Goal: Complete application form: Complete application form

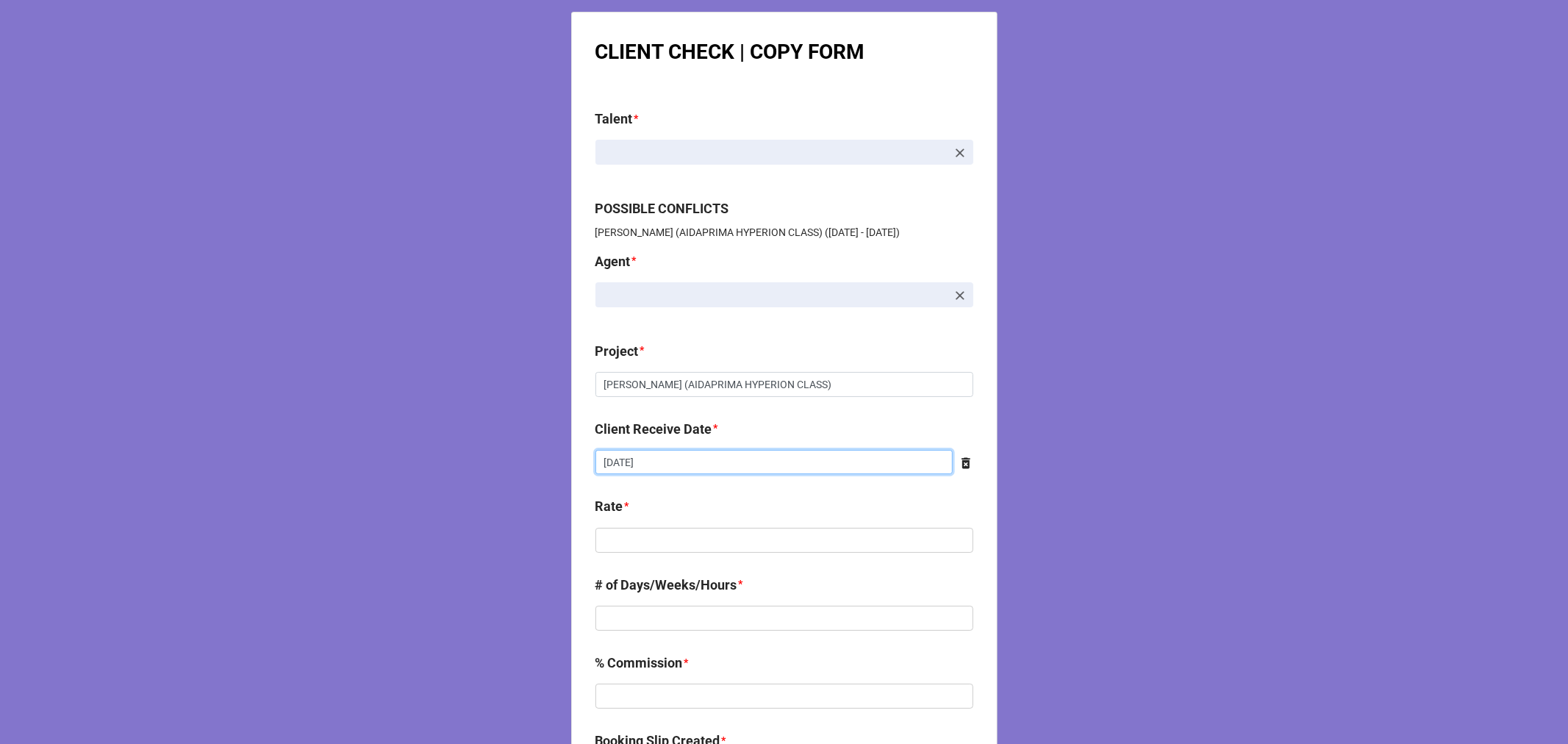
click at [672, 465] on input "[DATE]" at bounding box center [774, 463] width 357 height 25
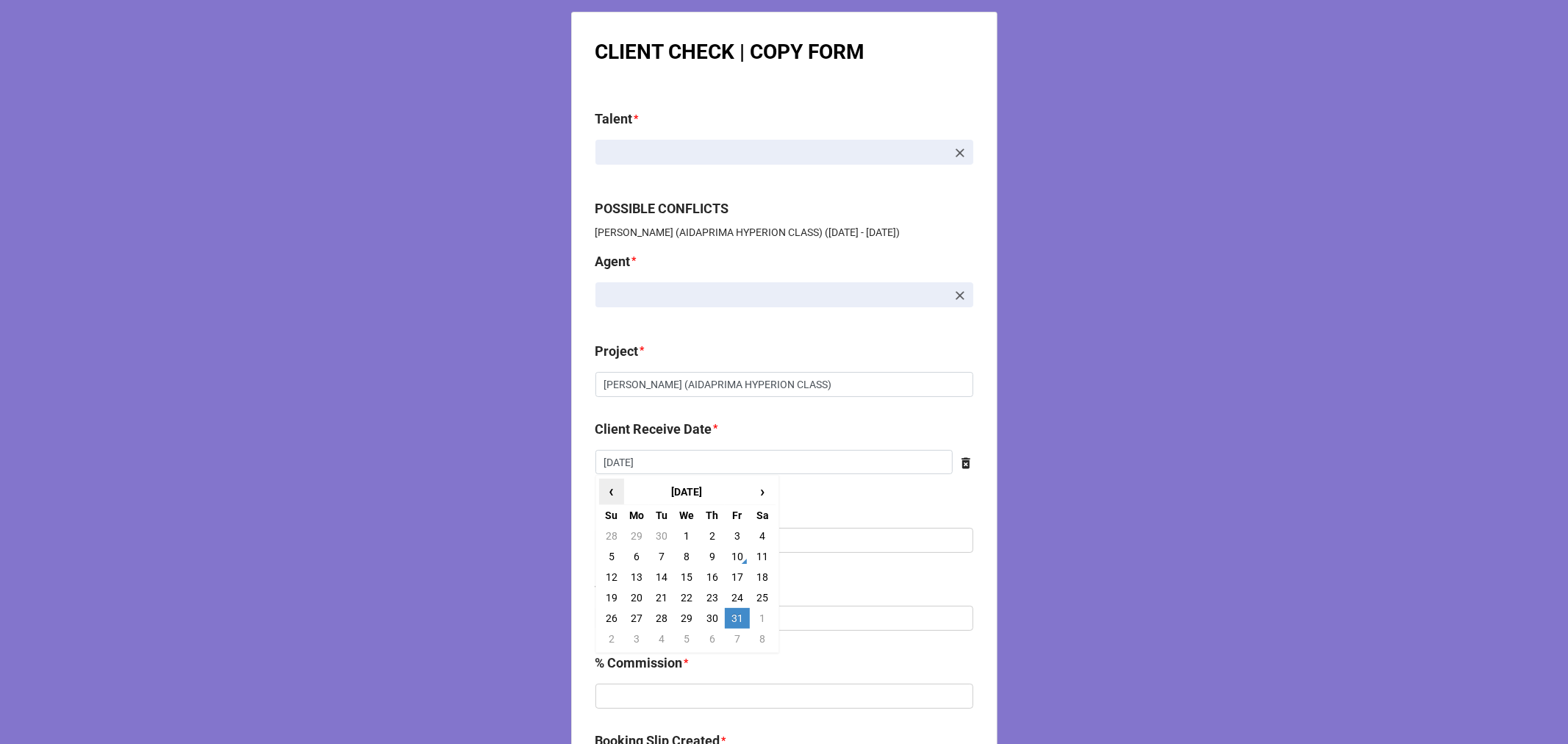
click at [605, 487] on span "‹" at bounding box center [611, 491] width 24 height 24
click at [655, 622] on td "30" at bounding box center [662, 618] width 25 height 21
type input "[DATE]"
click at [631, 544] on input "text" at bounding box center [784, 540] width 378 height 25
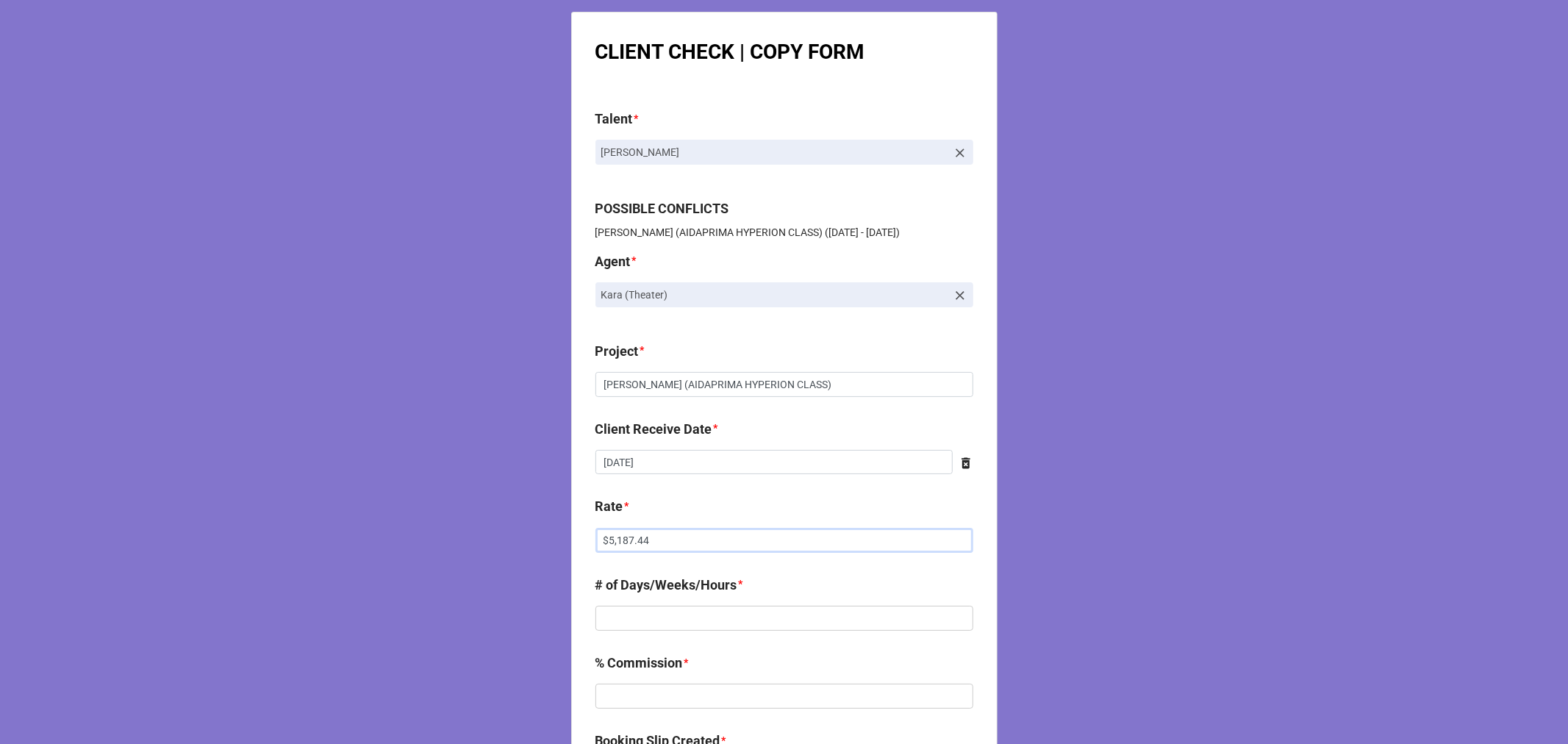
type input "$5,187.44"
type input "1"
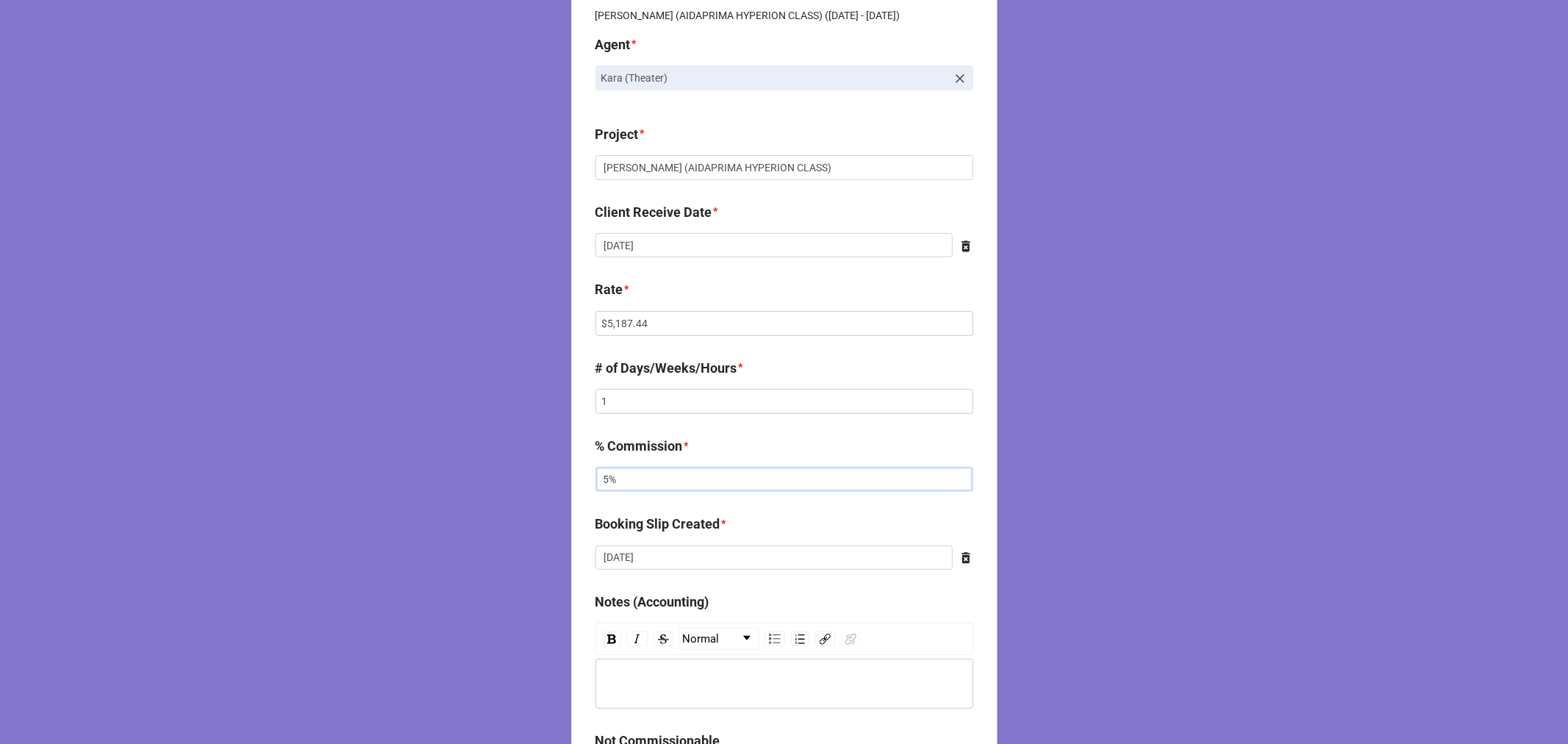
scroll to position [490, 0]
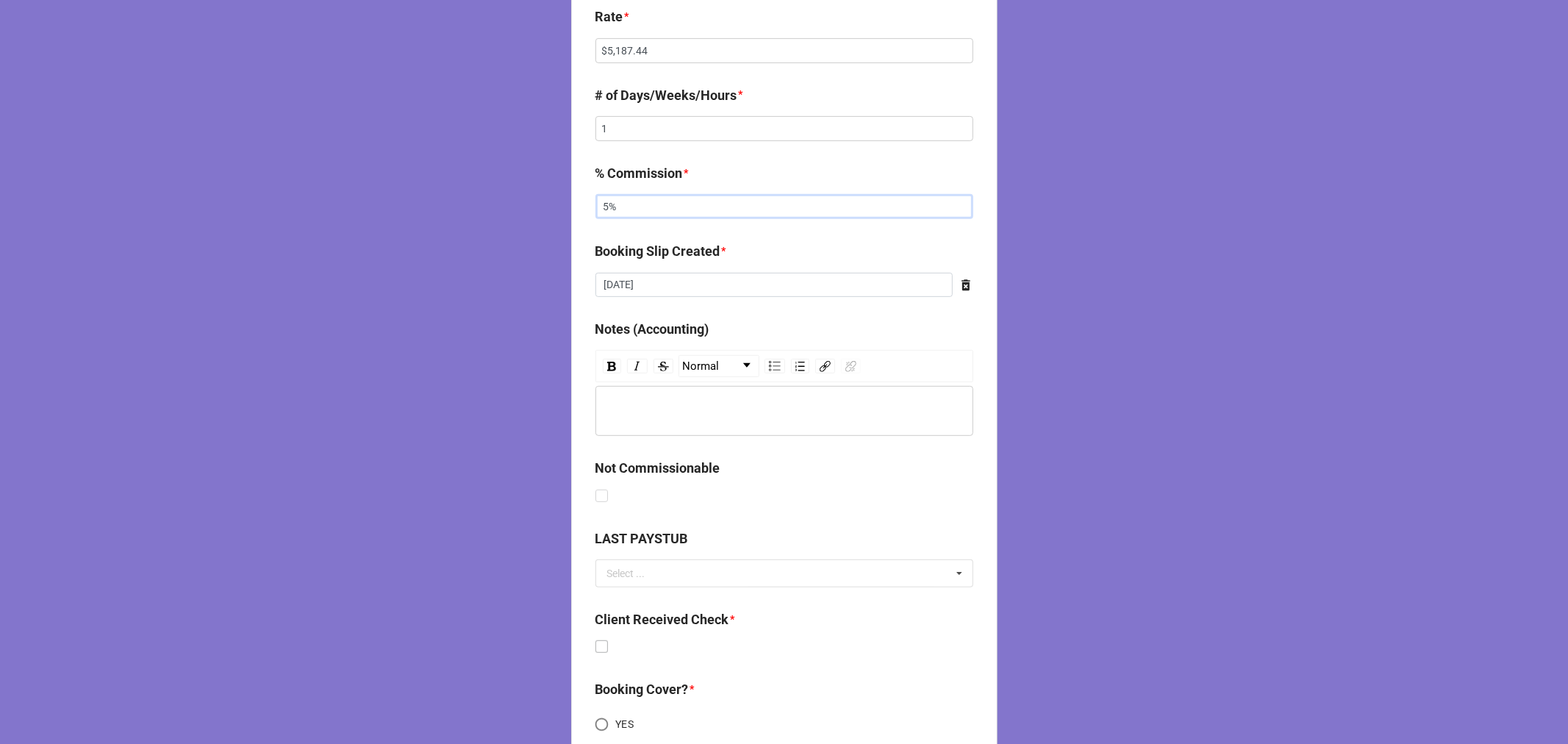
type input "5%"
click at [598, 641] on label at bounding box center [601, 641] width 12 height 0
checkbox input "true"
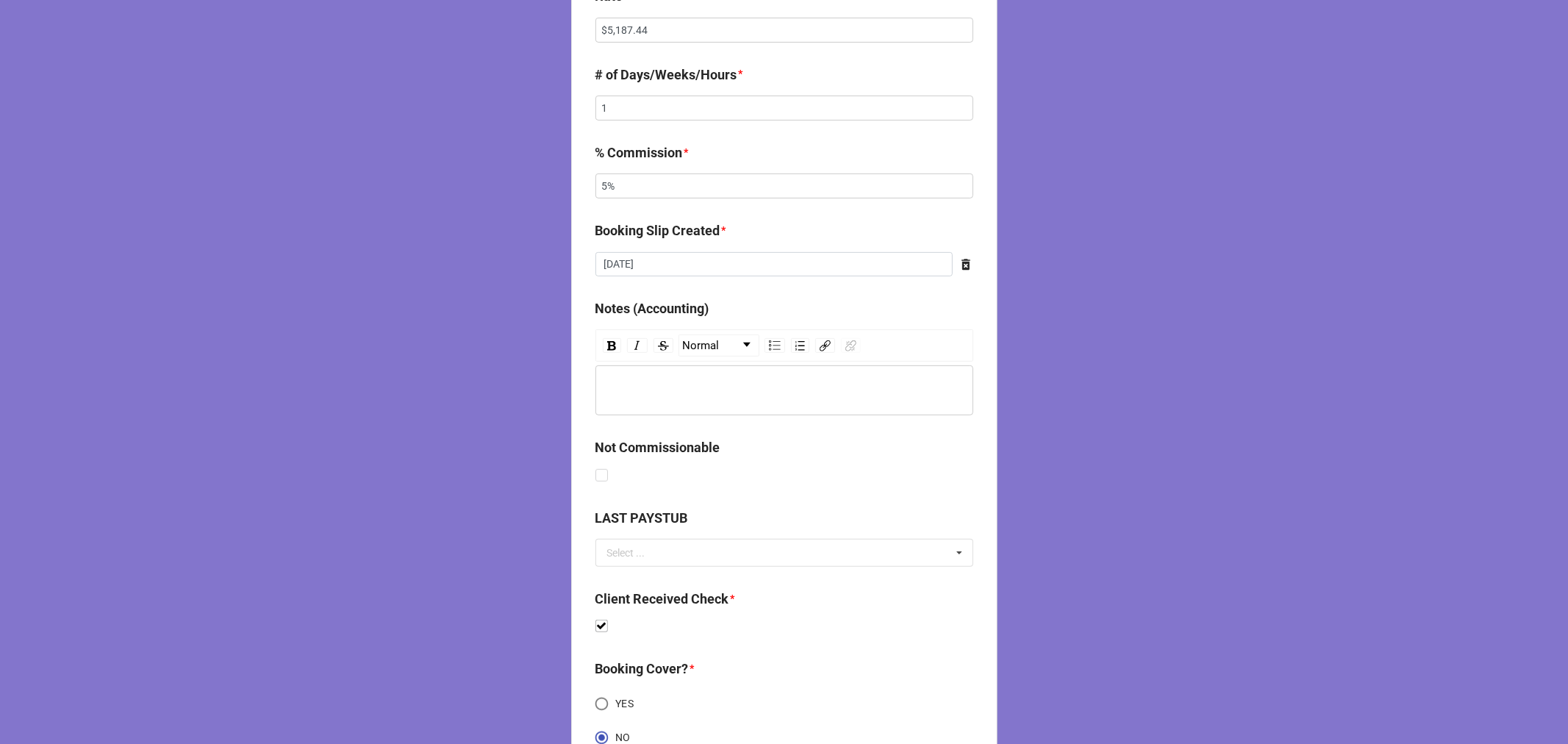
click at [633, 385] on div "rdw-editor" at bounding box center [785, 390] width 364 height 16
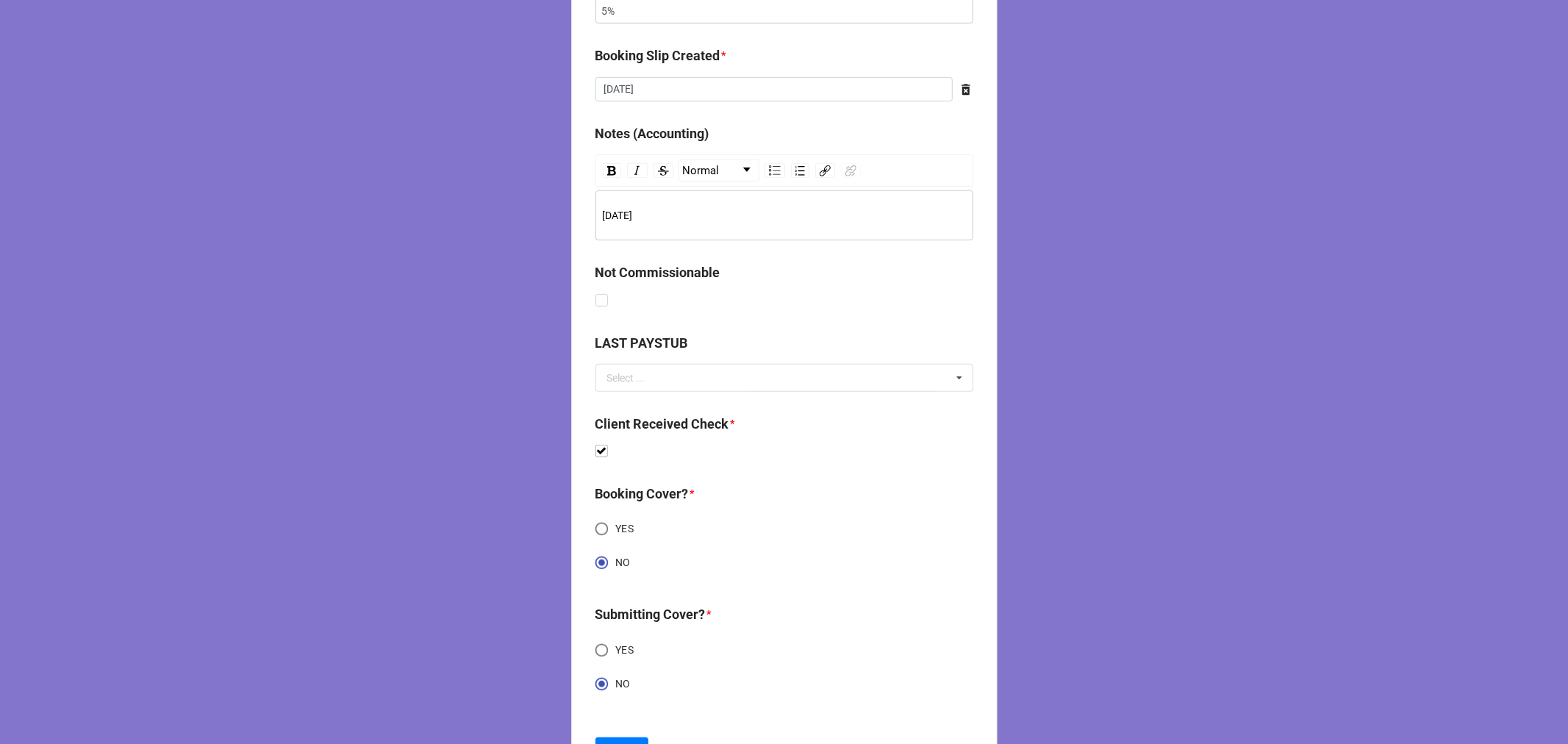
scroll to position [755, 0]
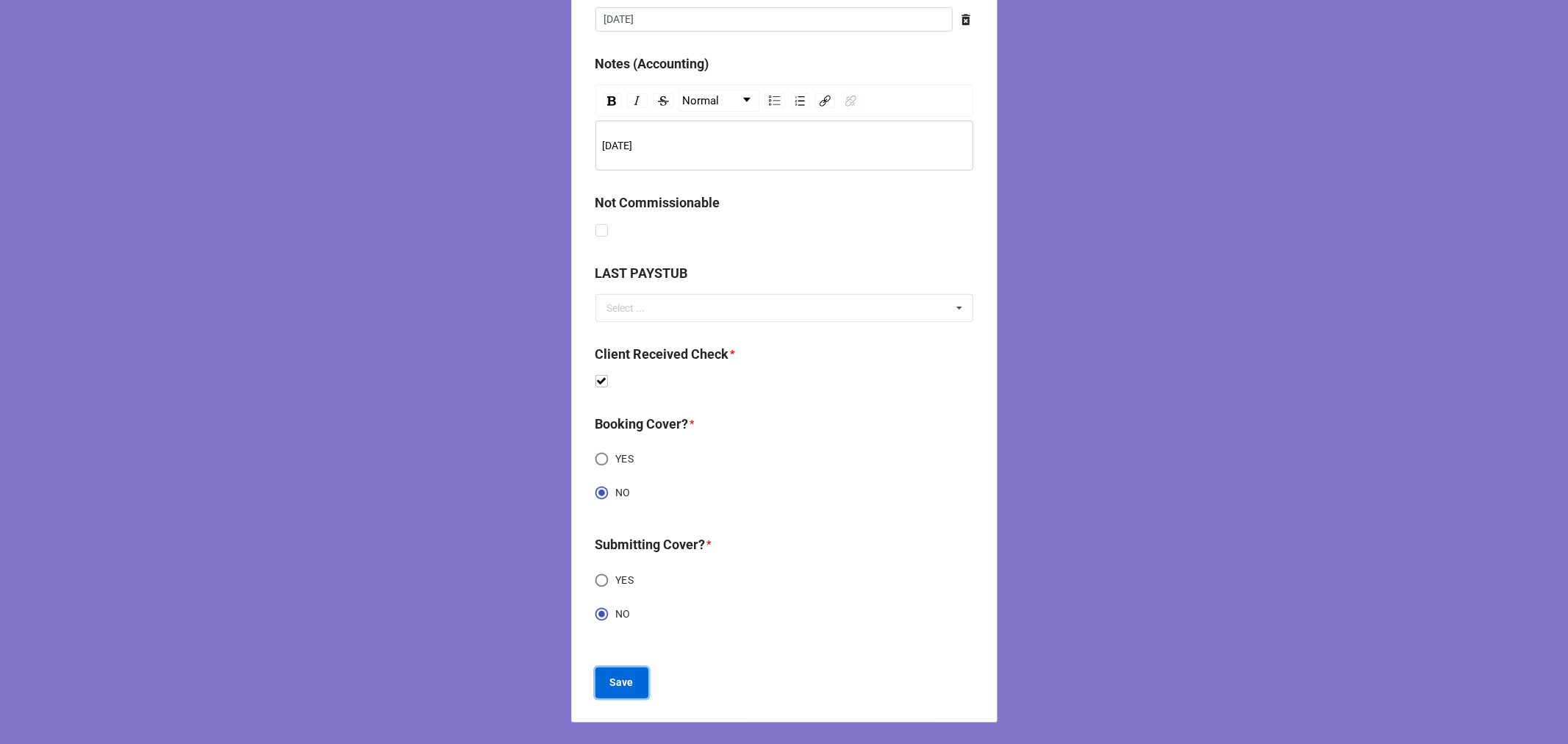
click at [614, 685] on b "Save" at bounding box center [621, 683] width 24 height 15
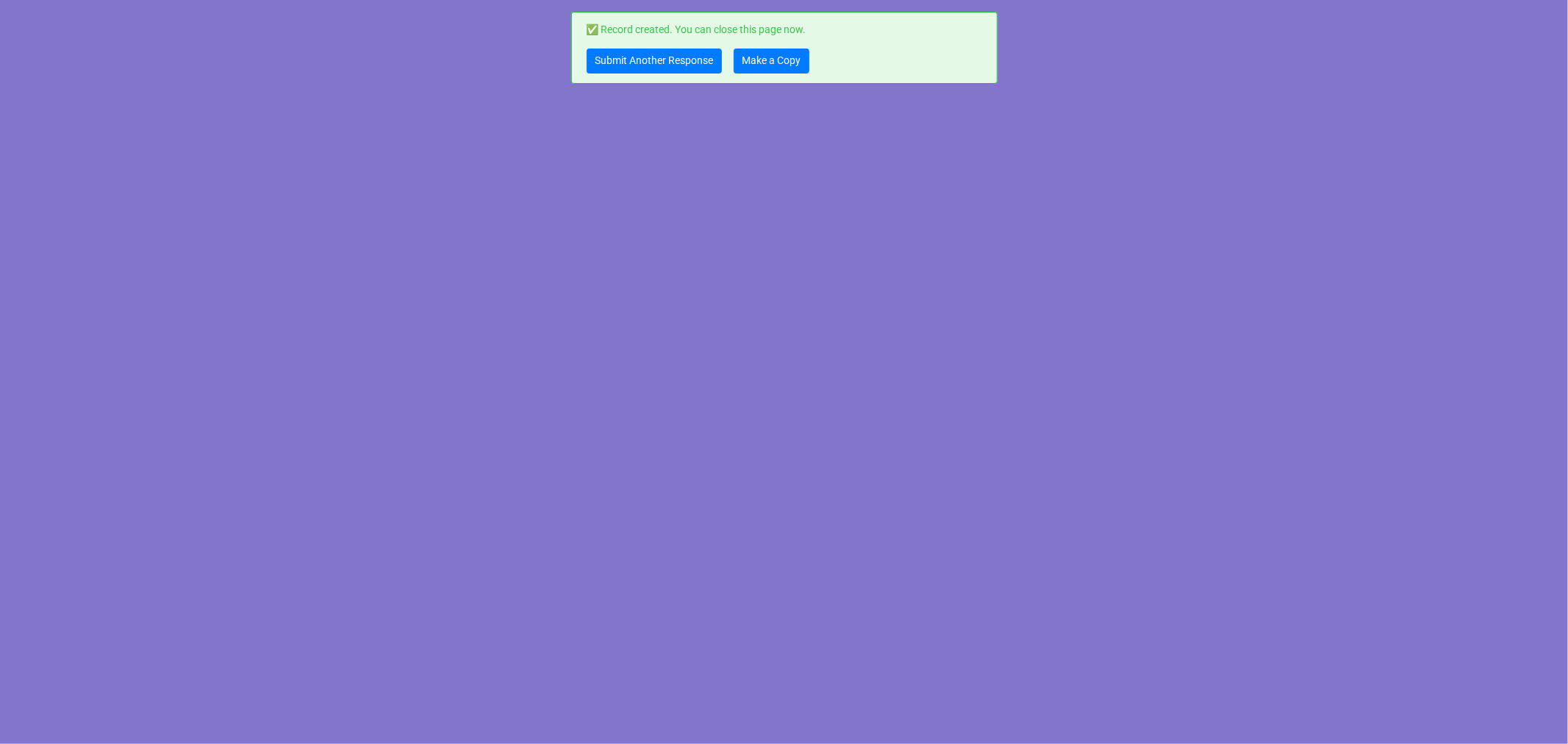
scroll to position [0, 0]
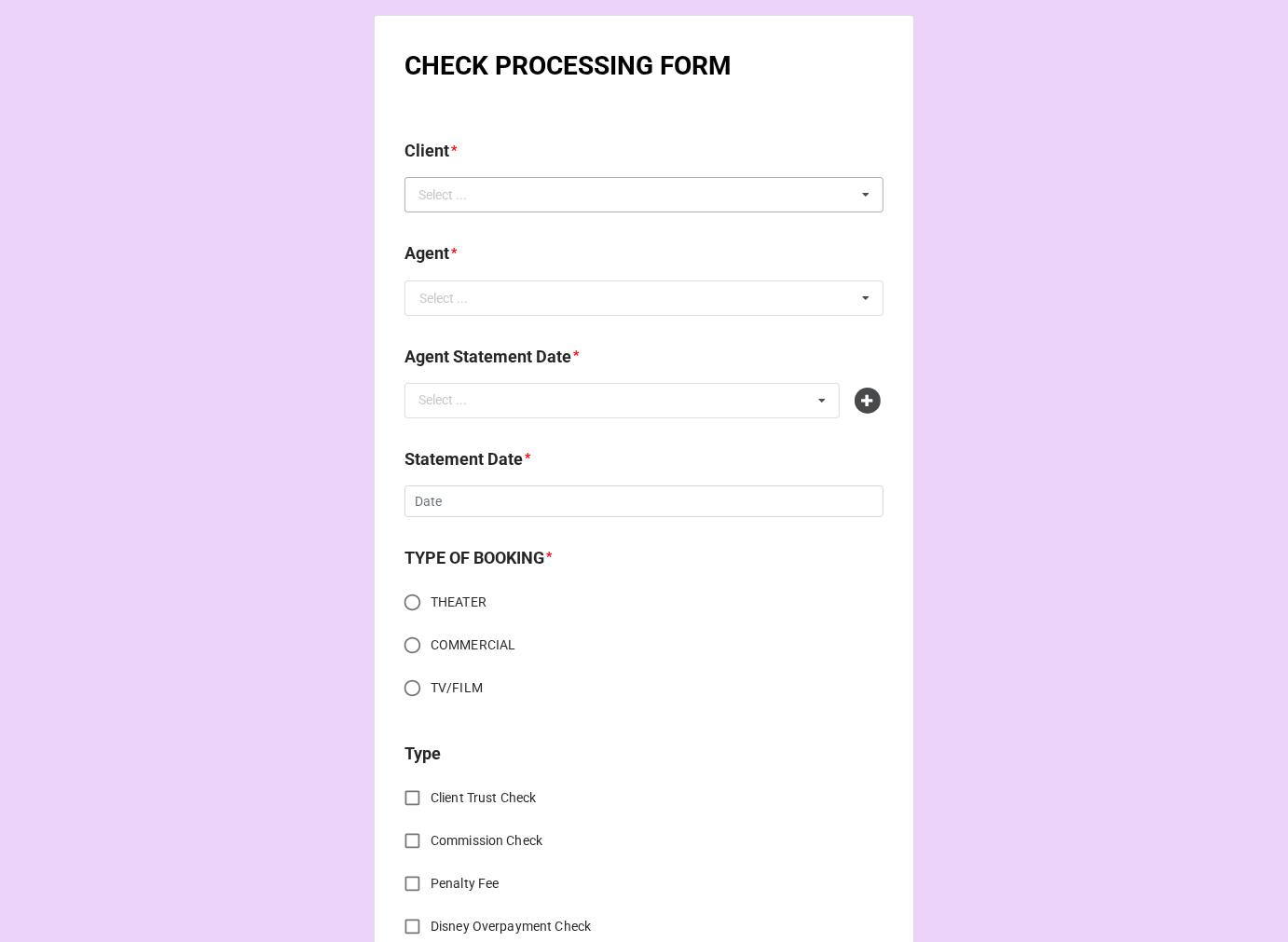
click at [653, 196] on div "Select ... No results found." at bounding box center [644, 195] width 479 height 36
type input "n"
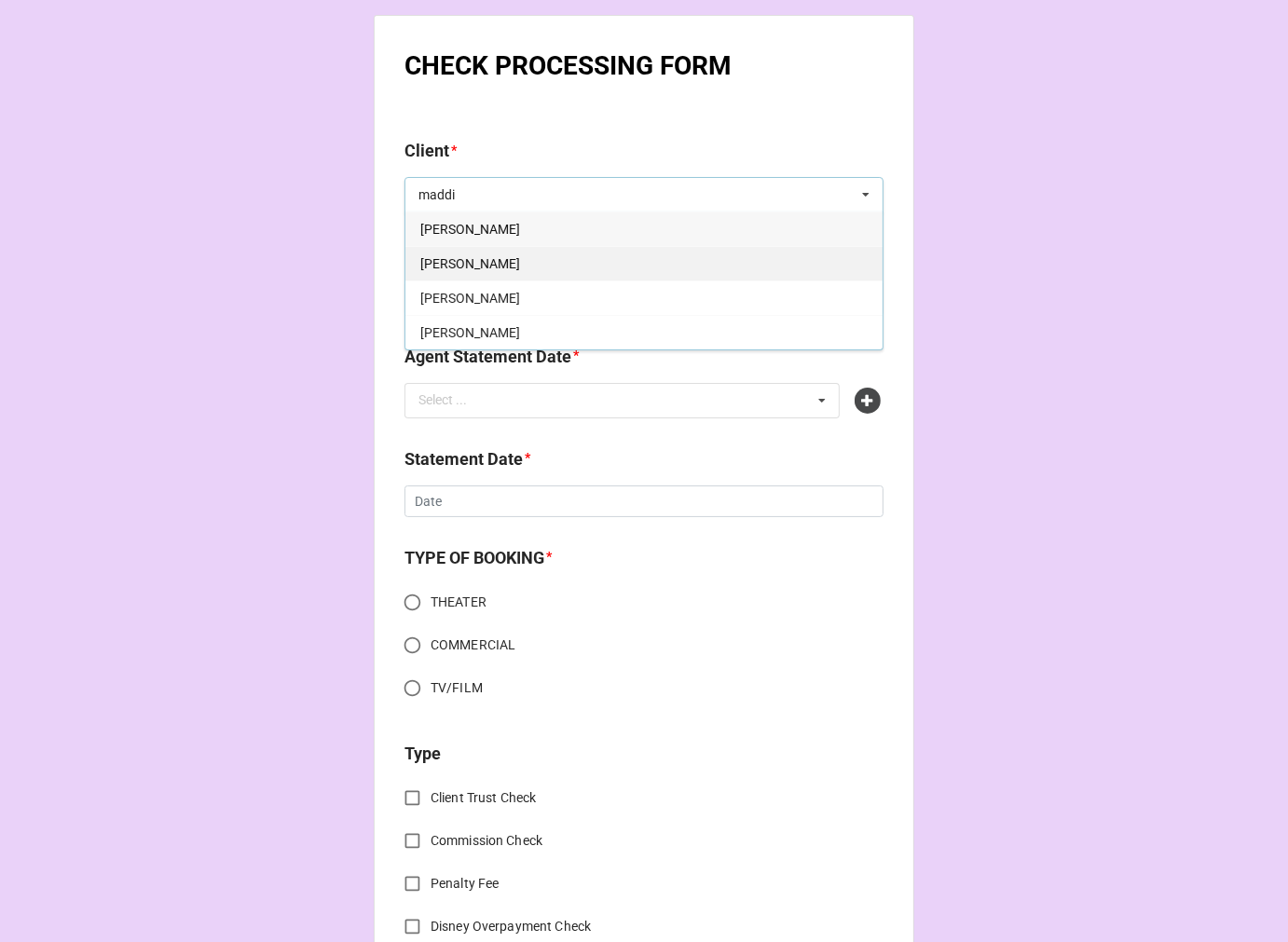
type input "maddi"
click at [495, 265] on div "Maddie Small" at bounding box center [644, 263] width 477 height 35
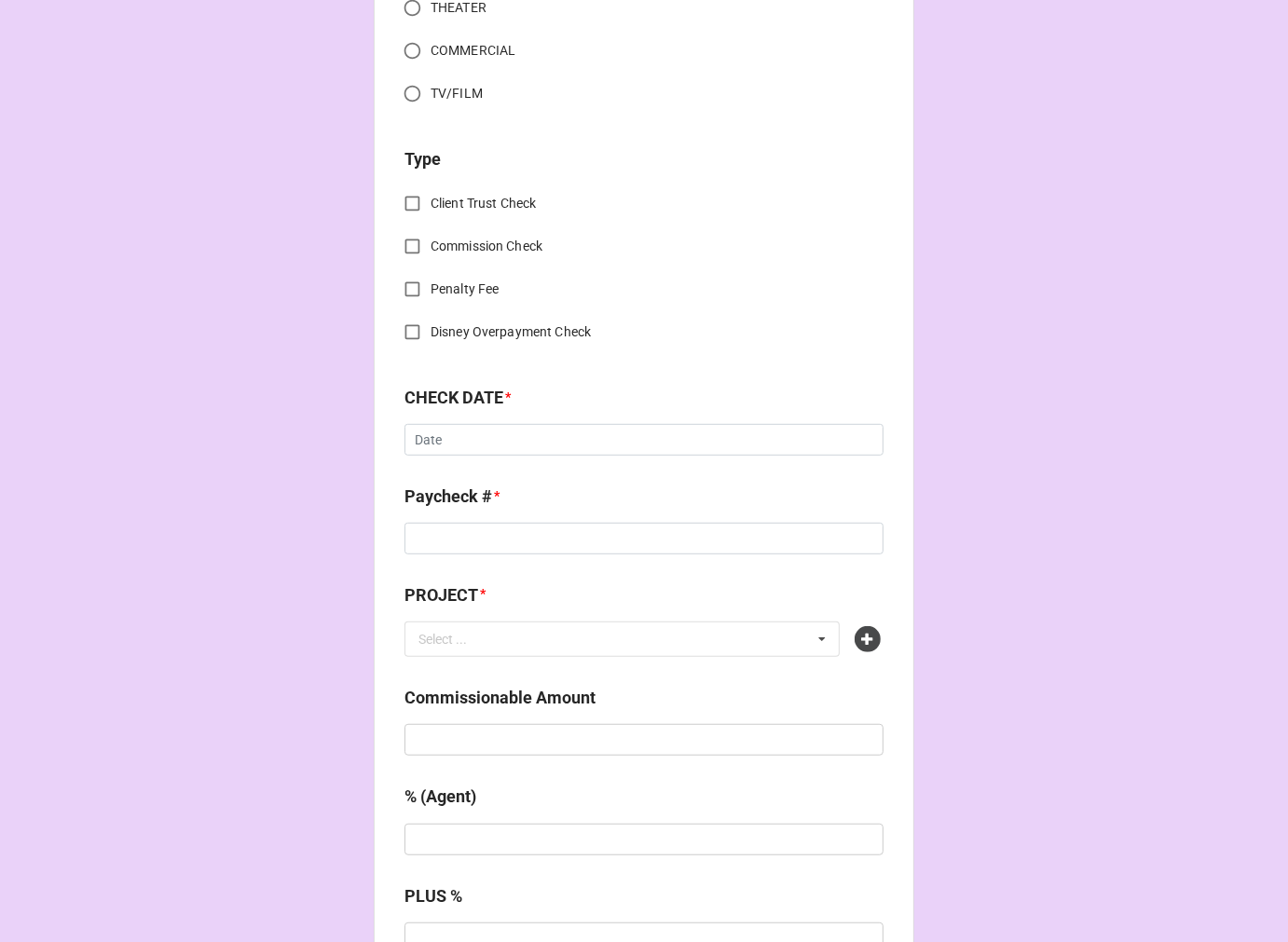
scroll to position [621, 0]
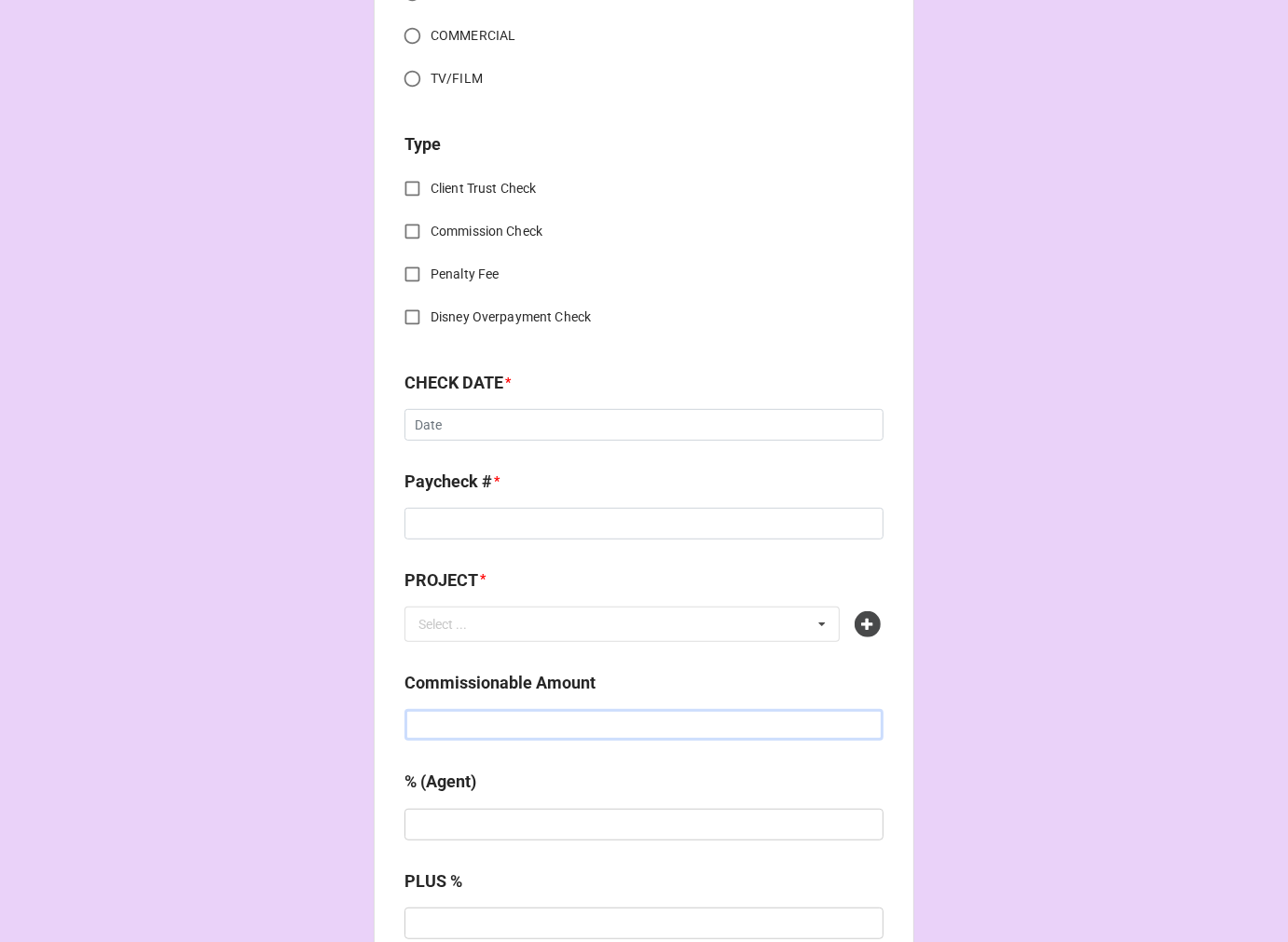
click at [440, 724] on input "text" at bounding box center [644, 725] width 479 height 32
type input "$3,800.00"
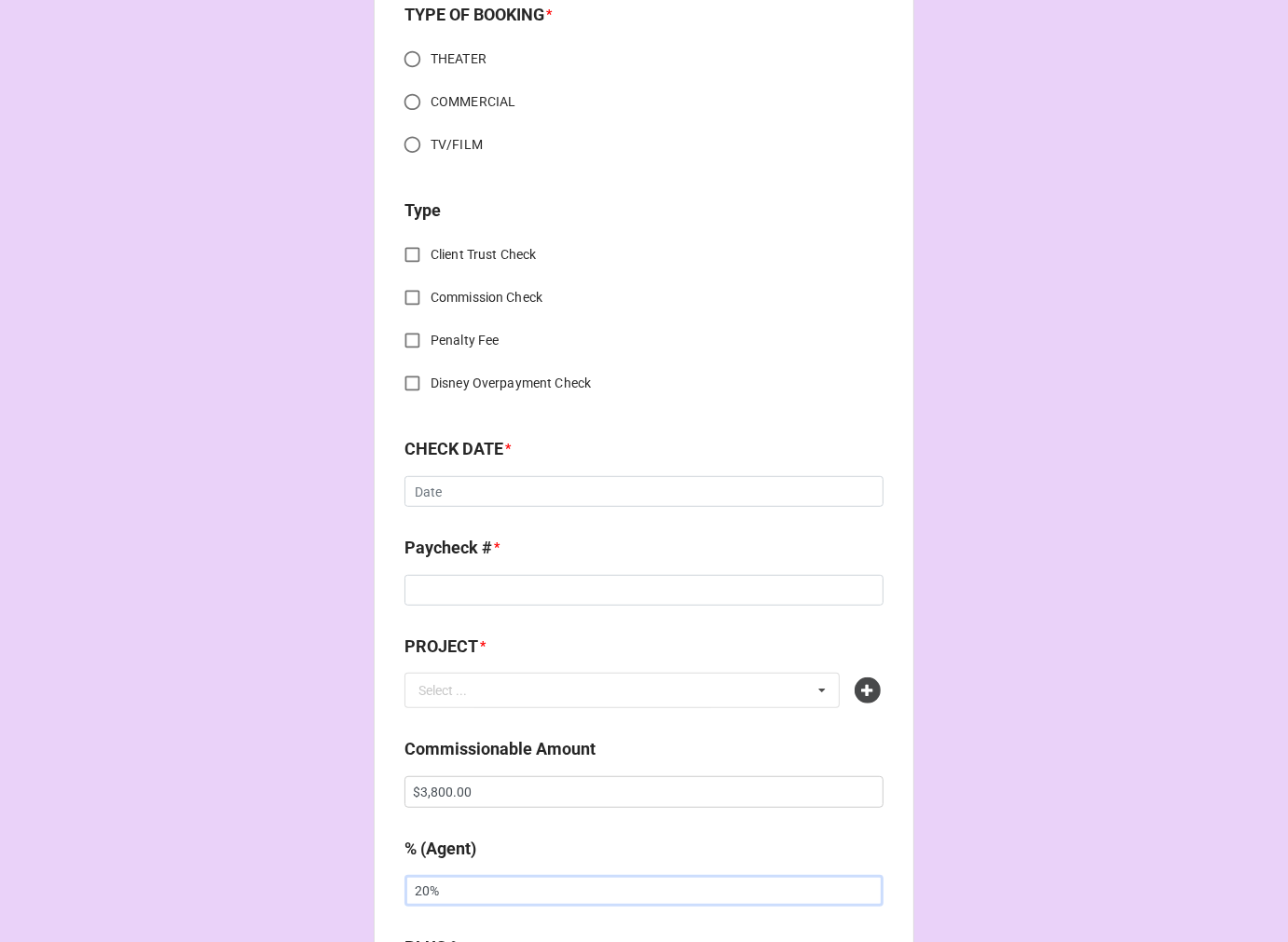
scroll to position [687, 0]
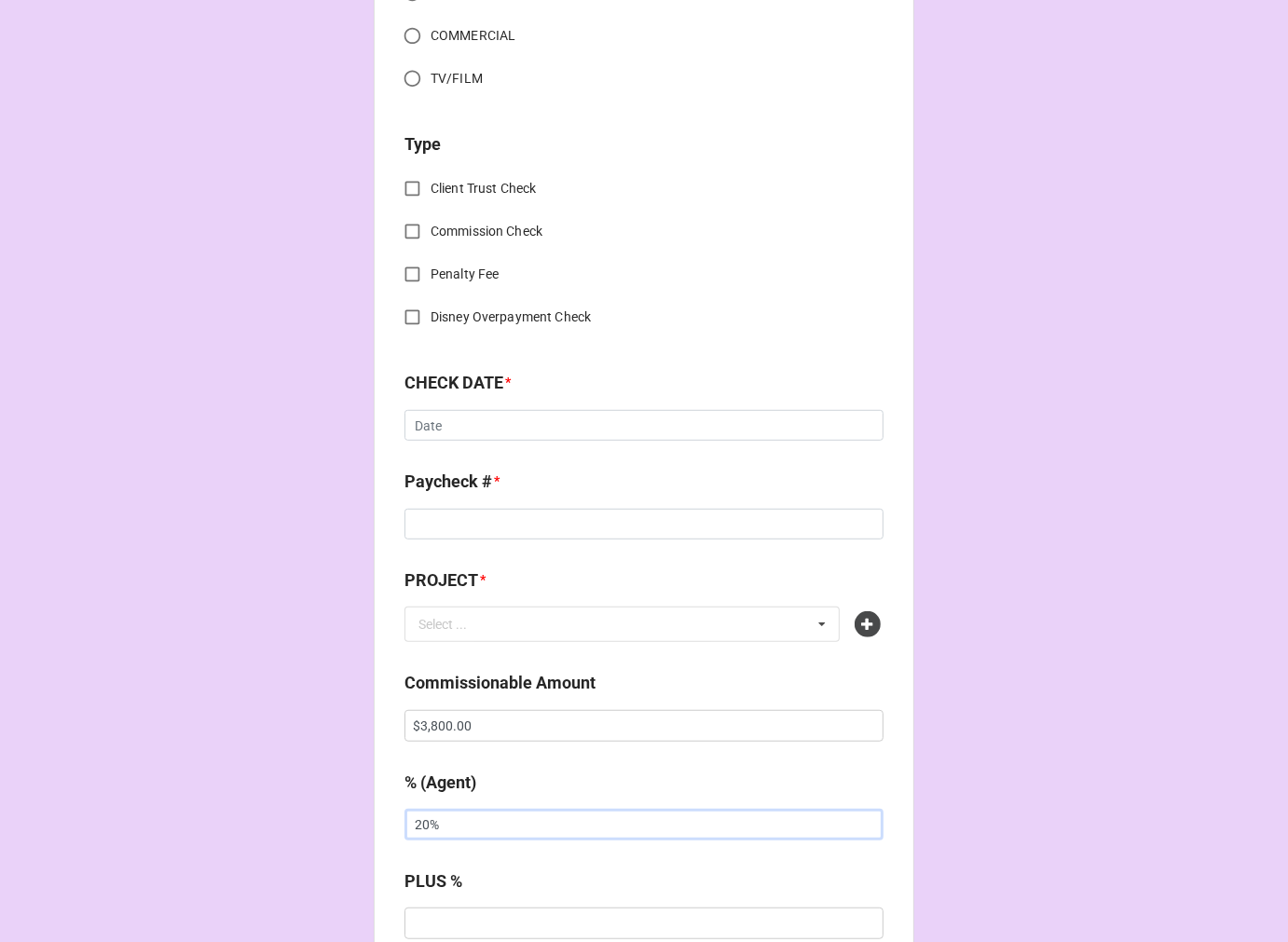
type input "20%"
click at [877, 623] on div at bounding box center [870, 624] width 30 height 26
click at [858, 626] on icon at bounding box center [868, 624] width 26 height 26
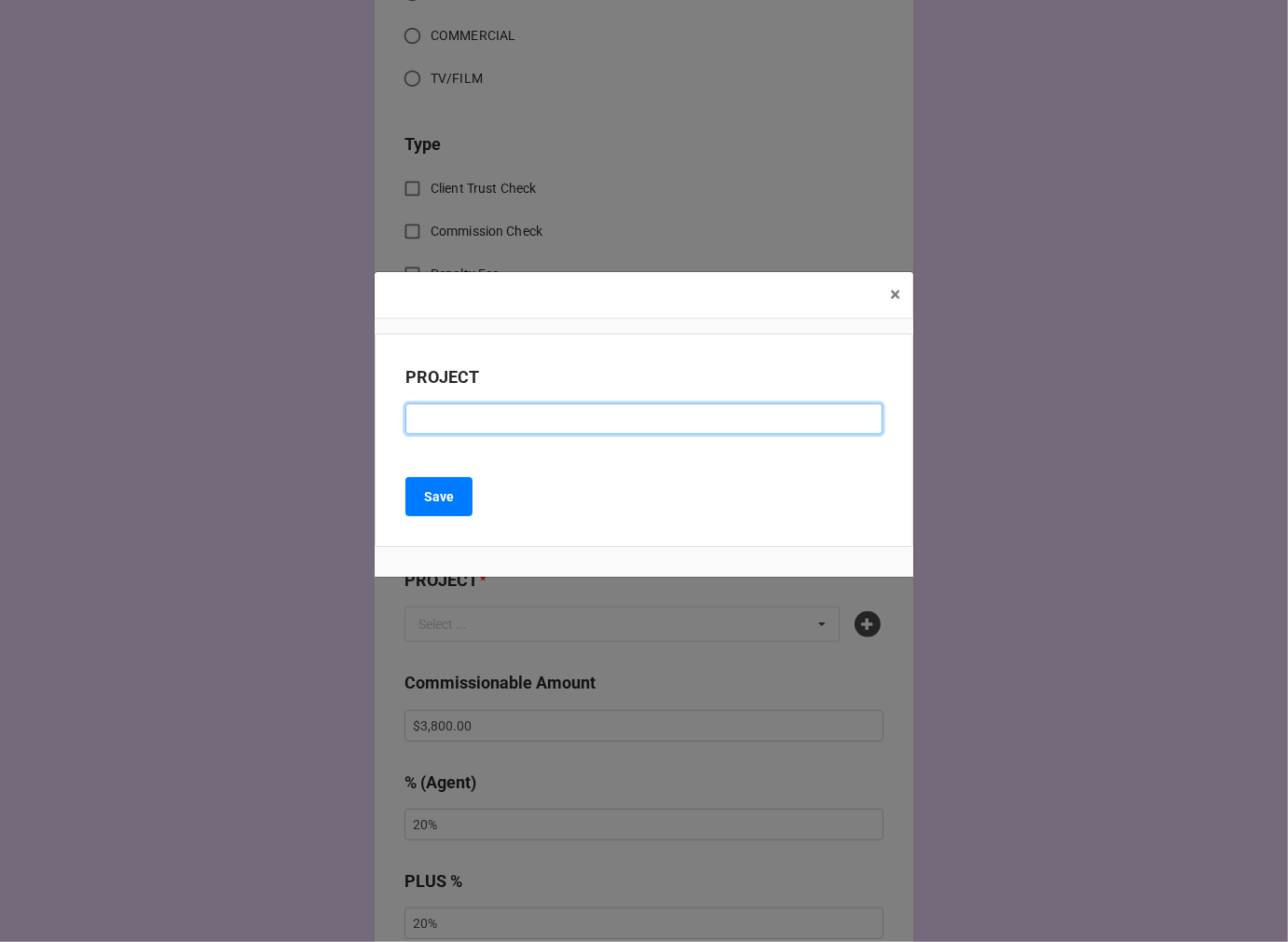
click at [443, 424] on input at bounding box center [644, 419] width 477 height 32
paste input "OPTUM PROJECT"
type input "OPTUM PROJECT"
click at [447, 519] on div "PROJECT OPTUM PROJECT Save" at bounding box center [644, 441] width 539 height 214
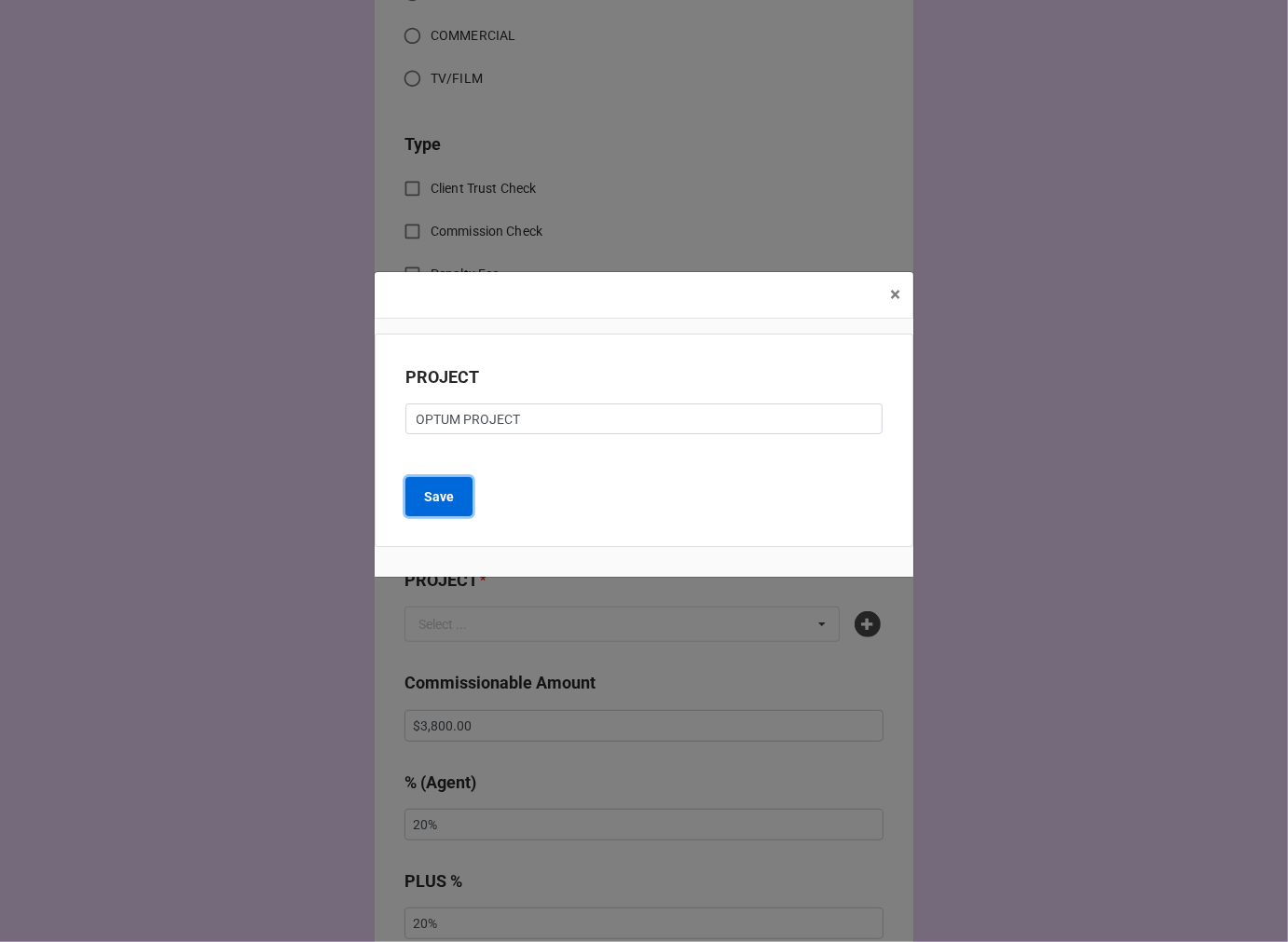
click at [451, 497] on b "Save" at bounding box center [439, 498] width 30 height 19
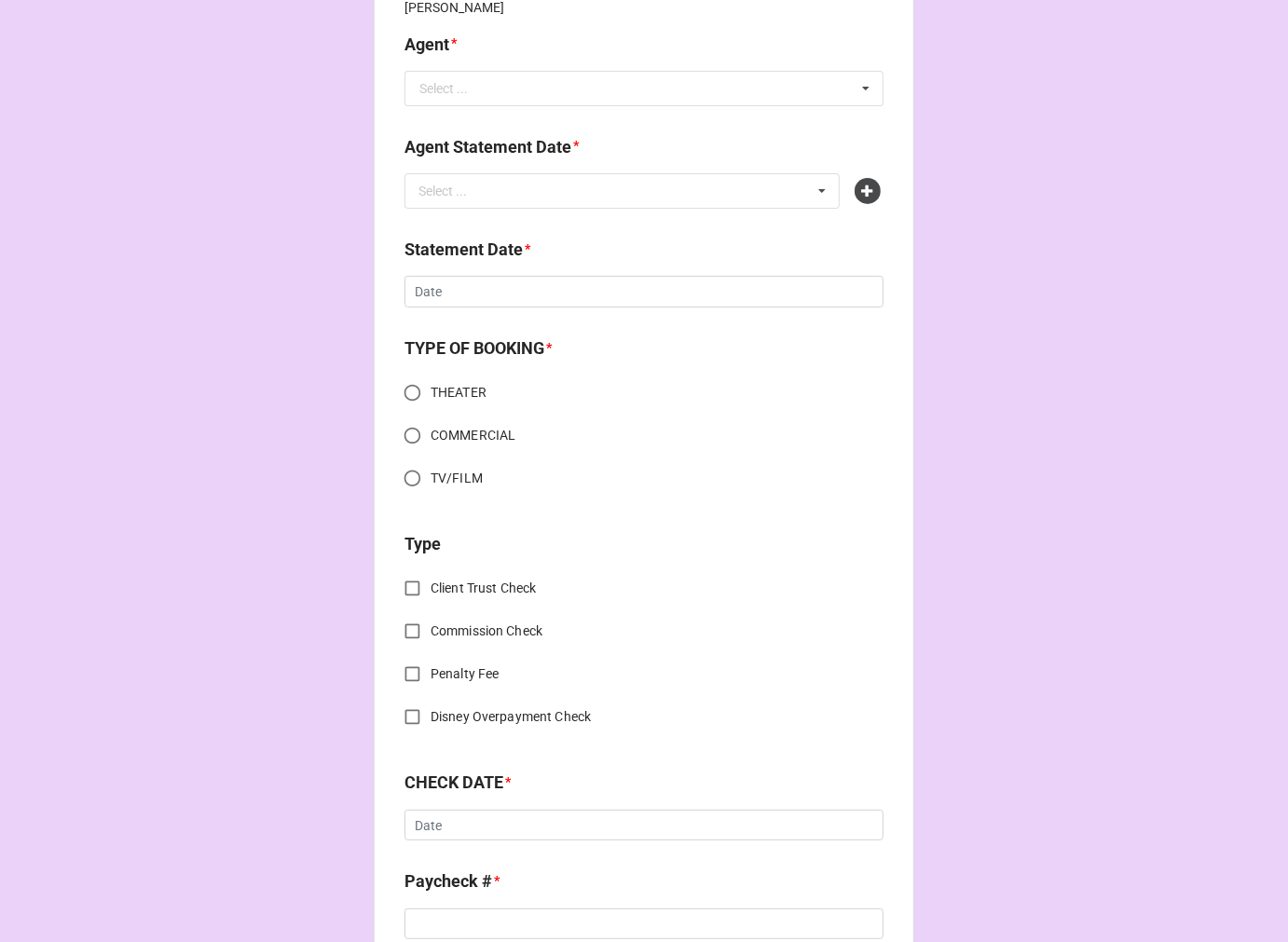
scroll to position [0, 0]
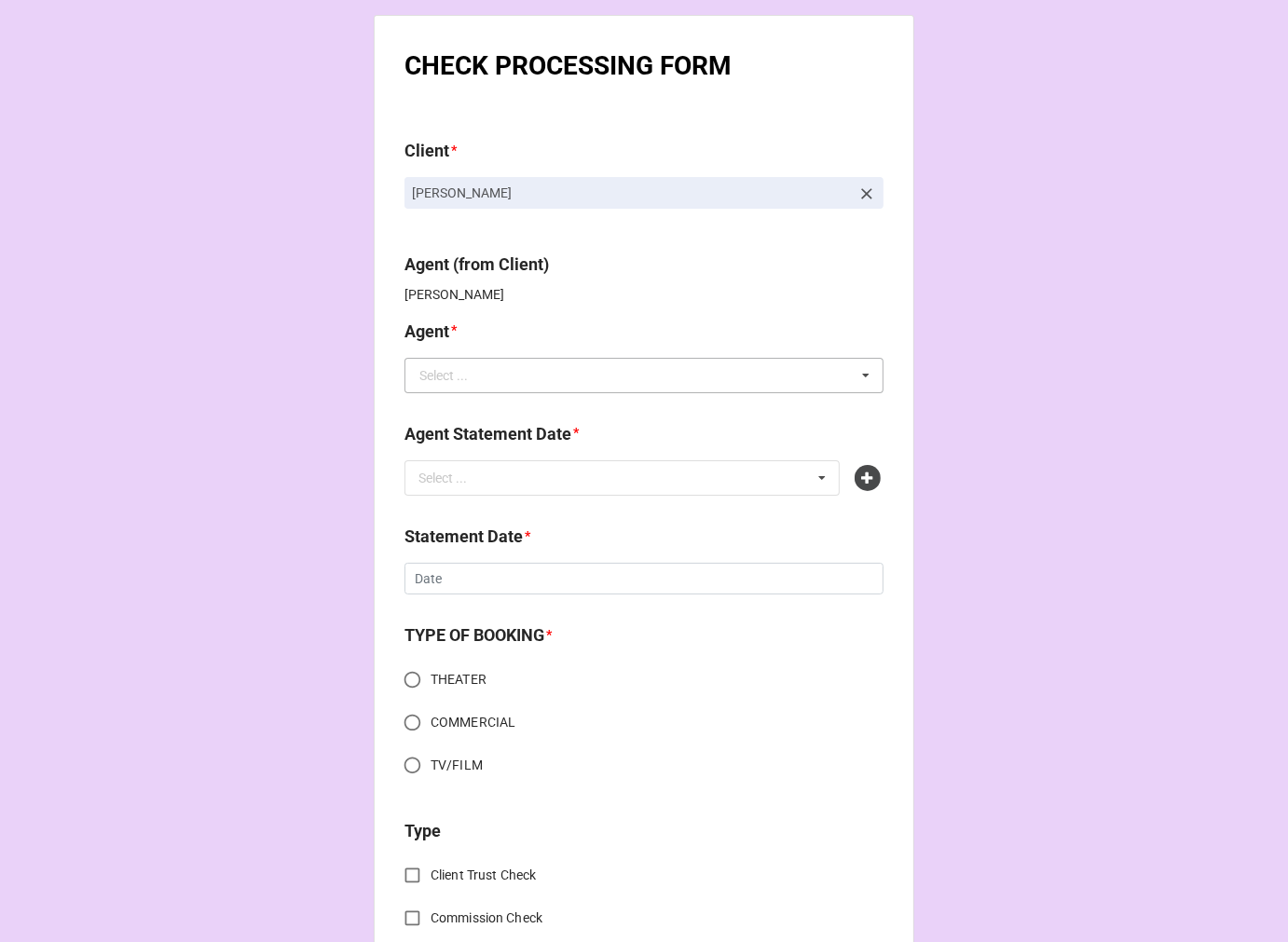
click at [438, 370] on div "Select ..." at bounding box center [443, 376] width 48 height 13
type input "chon"
drag, startPoint x: 487, startPoint y: 405, endPoint x: 490, endPoint y: 436, distance: 31.1
click at [485, 401] on div "Chondra" at bounding box center [644, 410] width 477 height 35
click at [481, 477] on div "Select ..." at bounding box center [453, 477] width 80 height 21
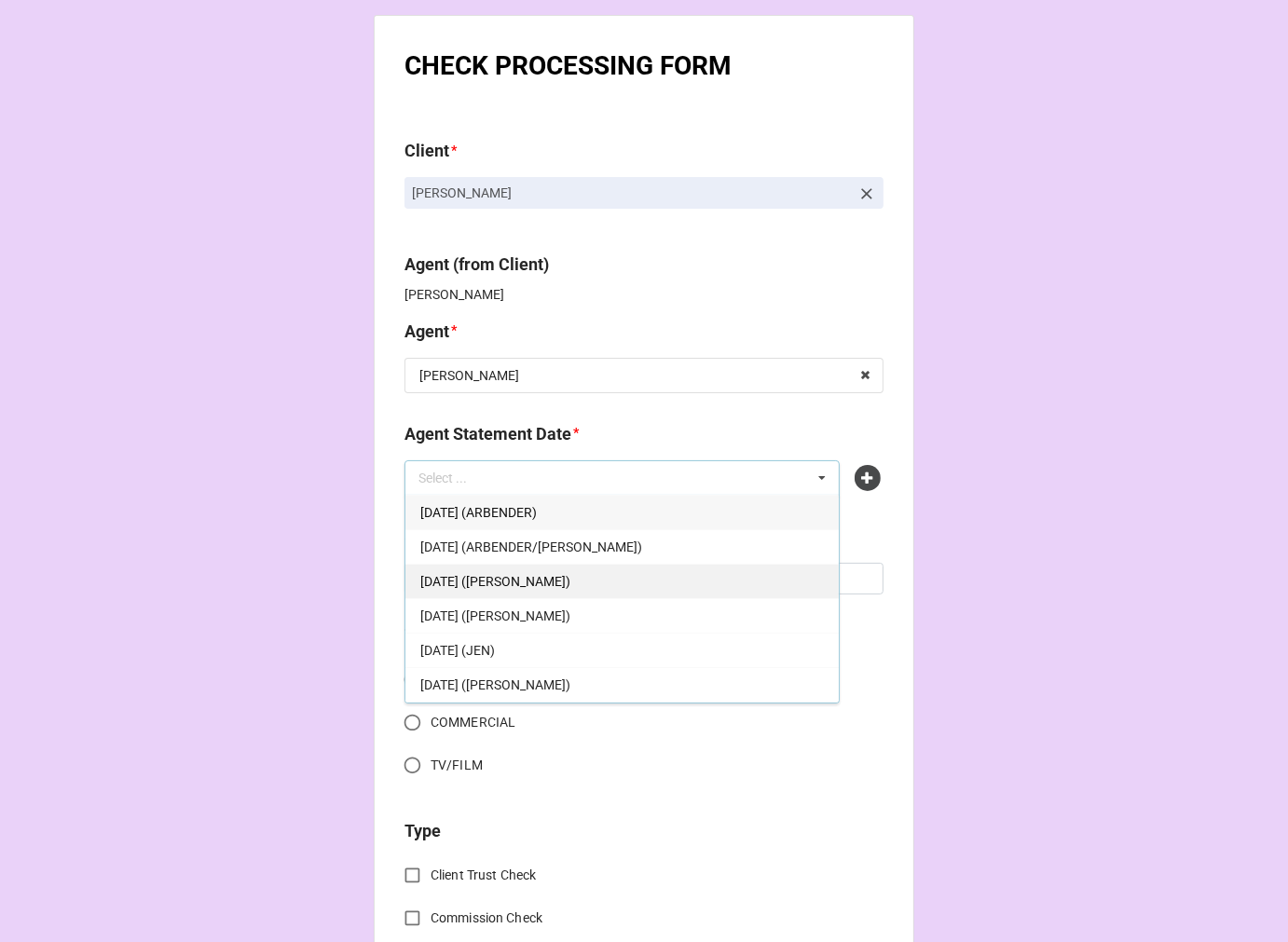
click at [571, 575] on span "OCTOBER 17, 2025 (CHONDRA)" at bounding box center [496, 581] width 150 height 14
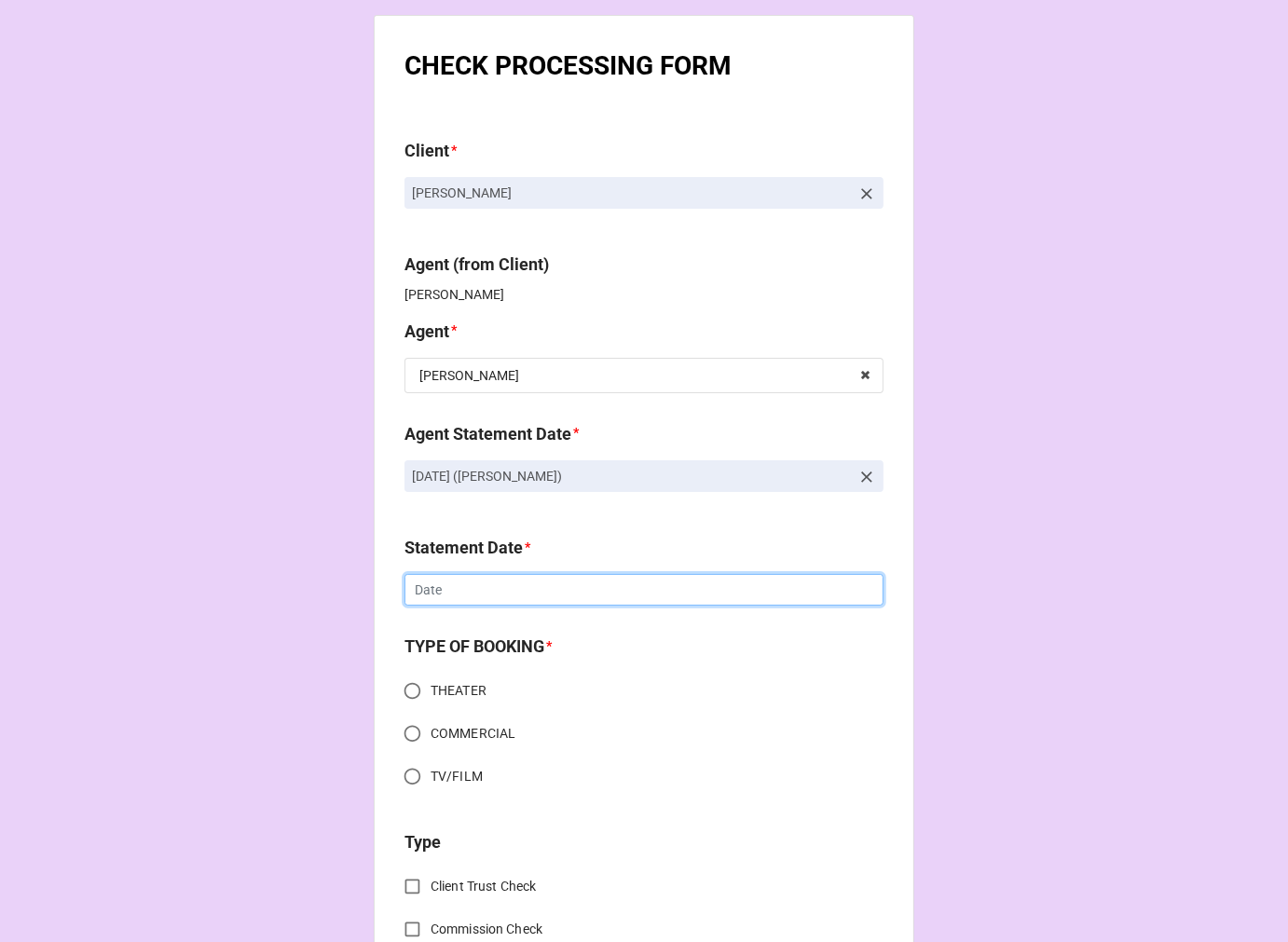
click at [504, 587] on input "text" at bounding box center [644, 590] width 479 height 32
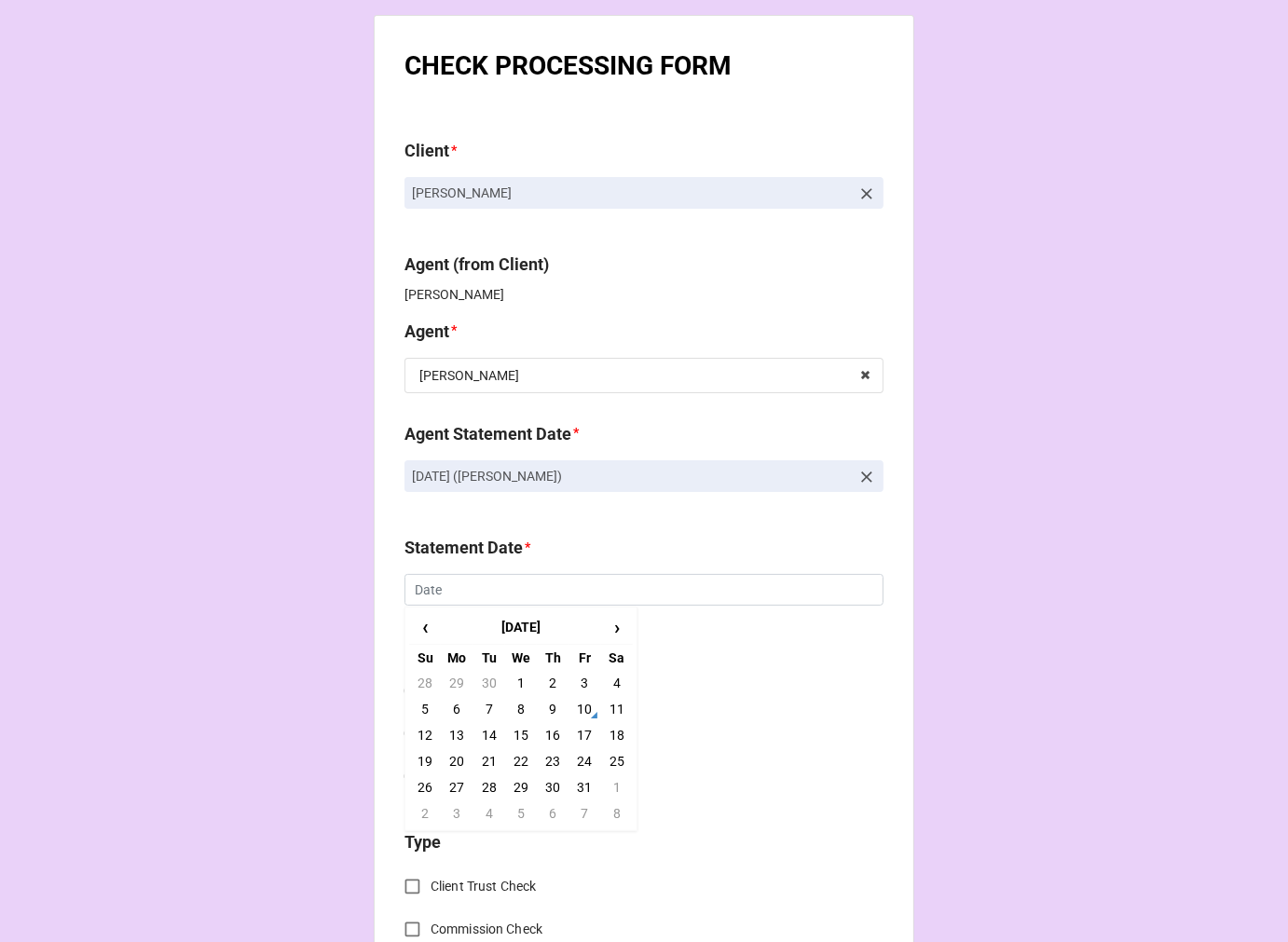
click at [579, 738] on td "17" at bounding box center [584, 735] width 32 height 26
type input "10/17/2025"
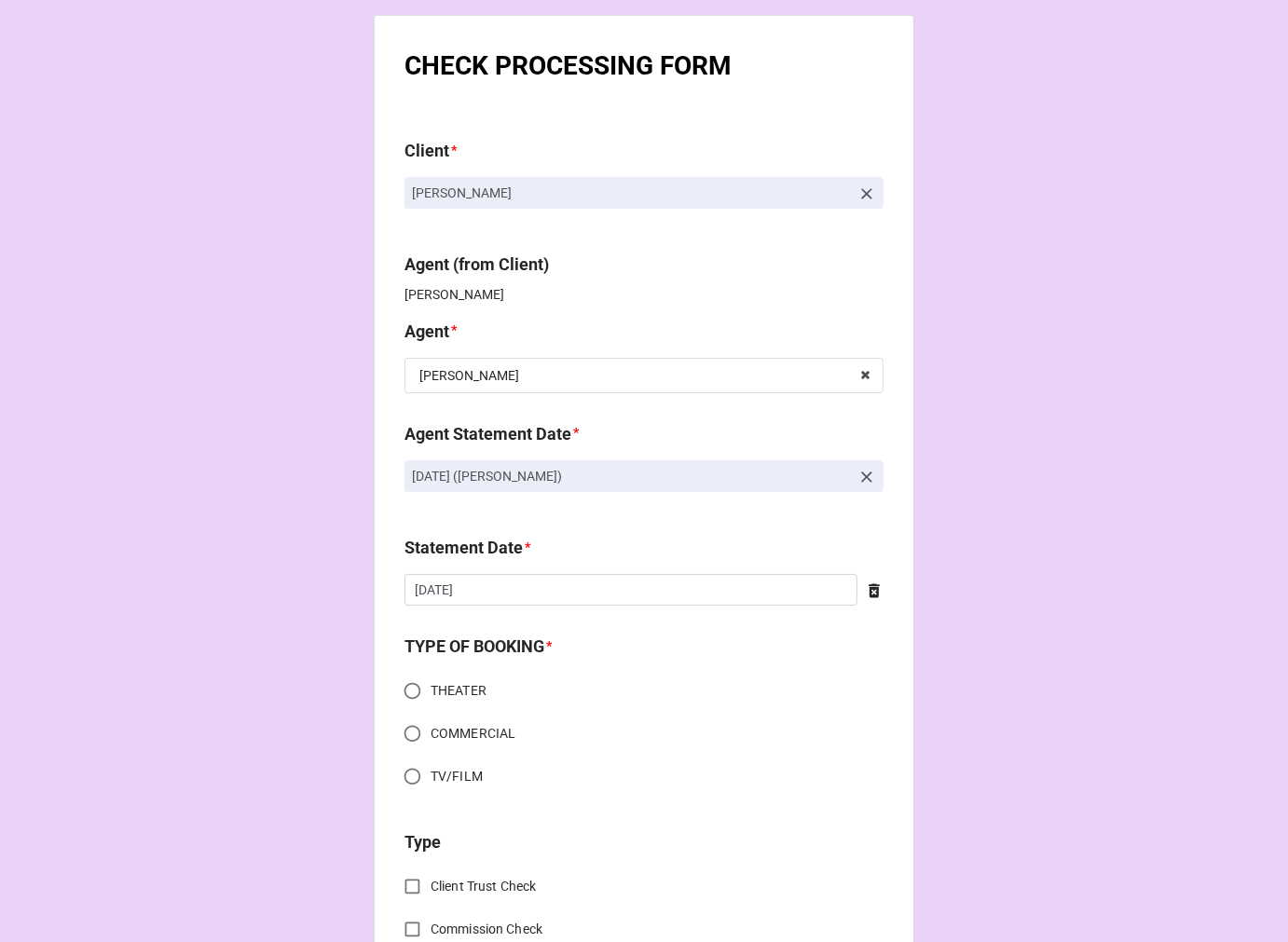
drag, startPoint x: 408, startPoint y: 732, endPoint x: 462, endPoint y: 724, distance: 54.6
click at [408, 731] on input "COMMERCIAL" at bounding box center [413, 735] width 37 height 37
radio input "true"
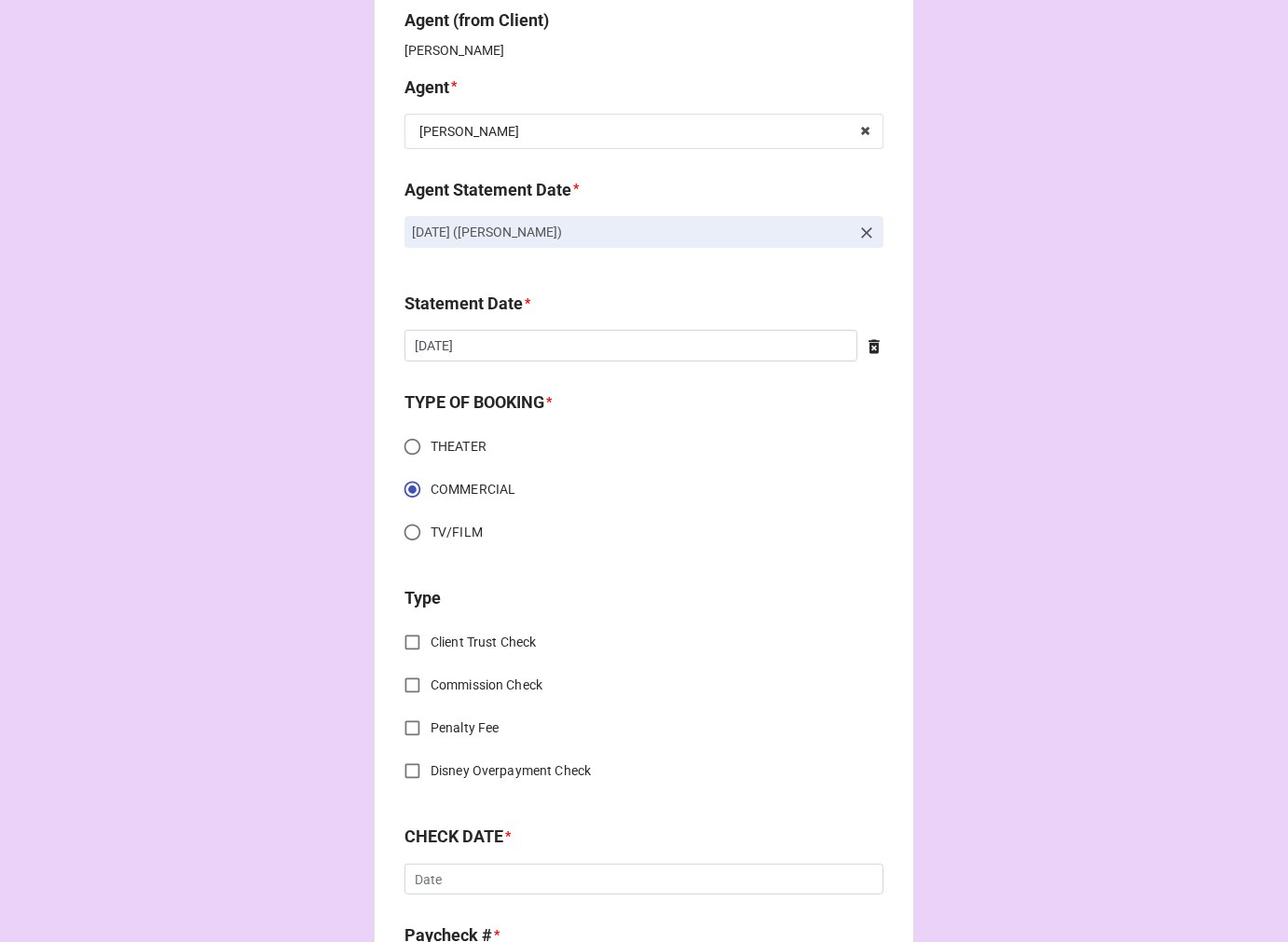
scroll to position [518, 0]
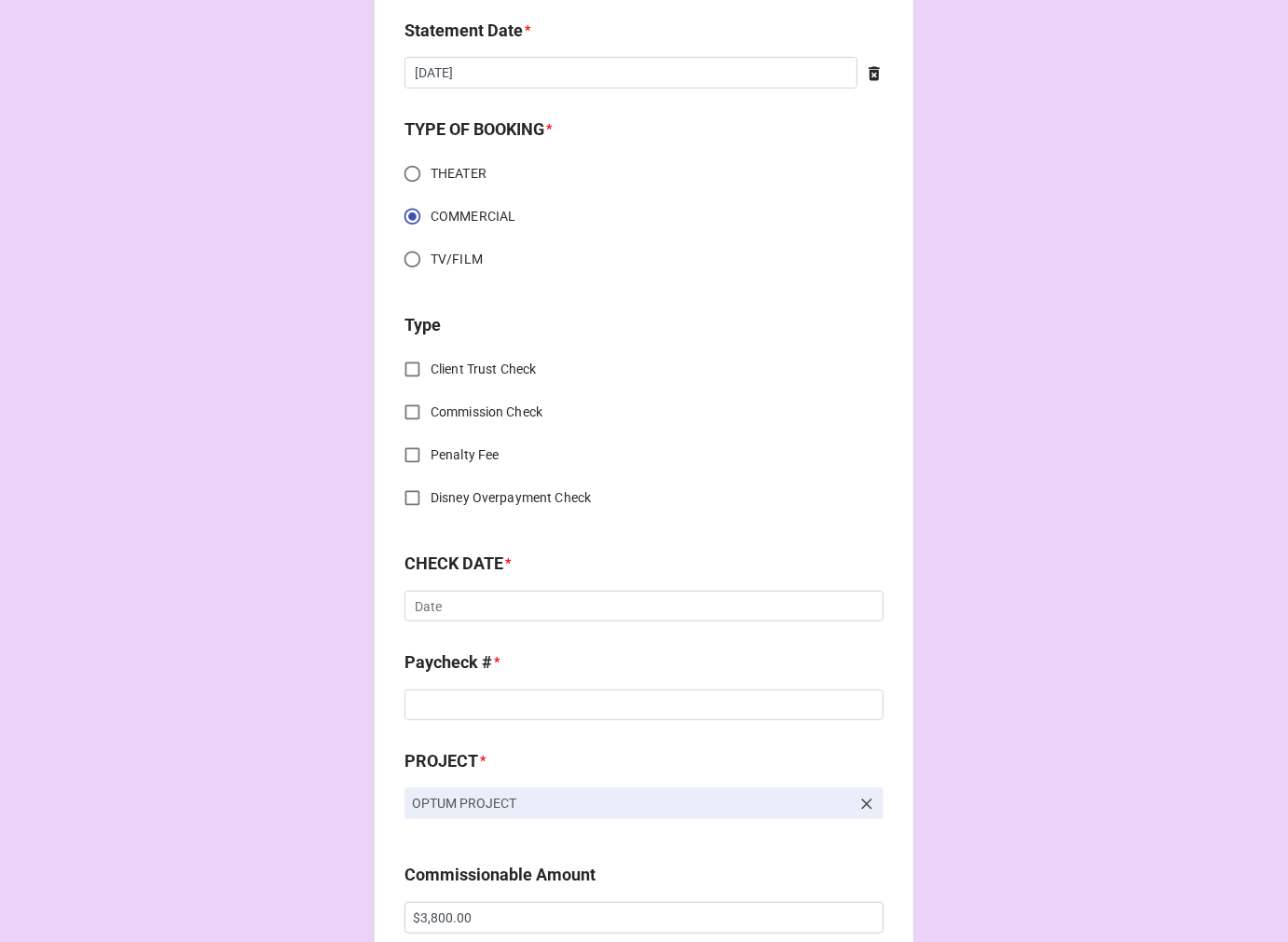
click at [414, 410] on input "Commission Check" at bounding box center [413, 413] width 37 height 37
checkbox input "true"
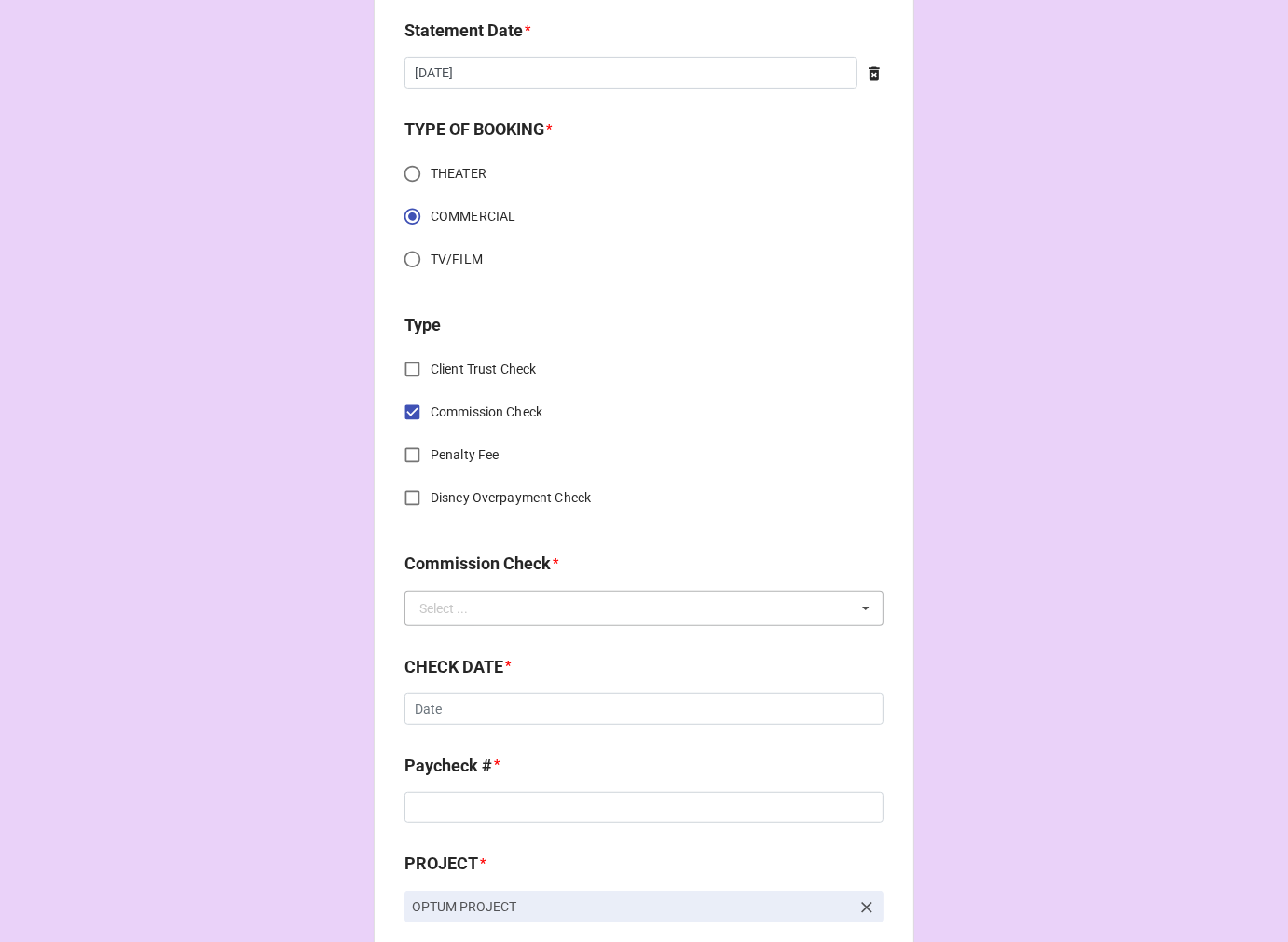
click at [441, 615] on div "Select ..." at bounding box center [443, 609] width 48 height 13
click at [486, 647] on div "FSE (Client)" at bounding box center [644, 643] width 477 height 35
click at [487, 595] on input "text" at bounding box center [645, 608] width 477 height 34
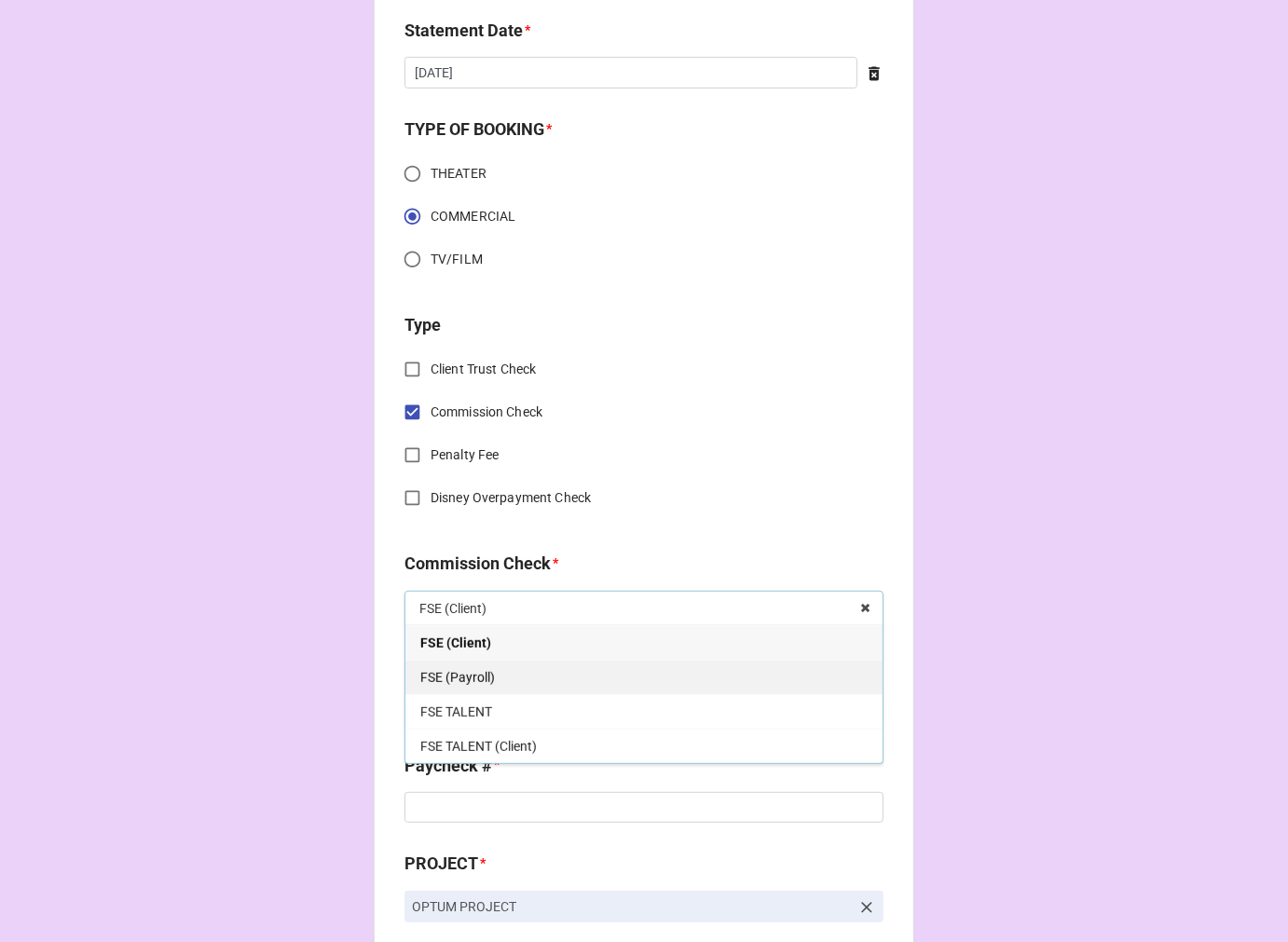
click at [471, 674] on span "FSE (Payroll)" at bounding box center [457, 677] width 74 height 14
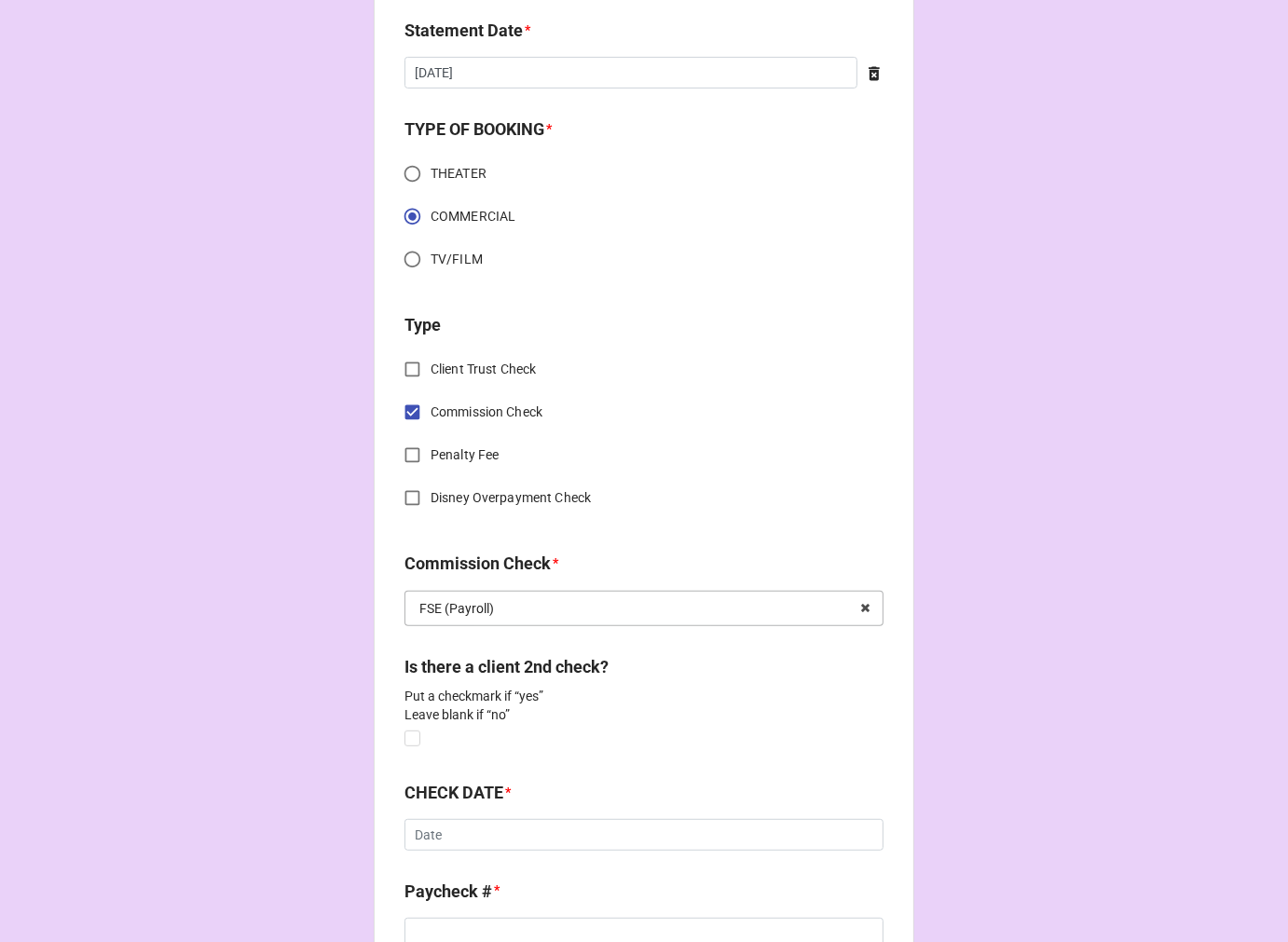
click at [457, 620] on input "text" at bounding box center [645, 608] width 477 height 34
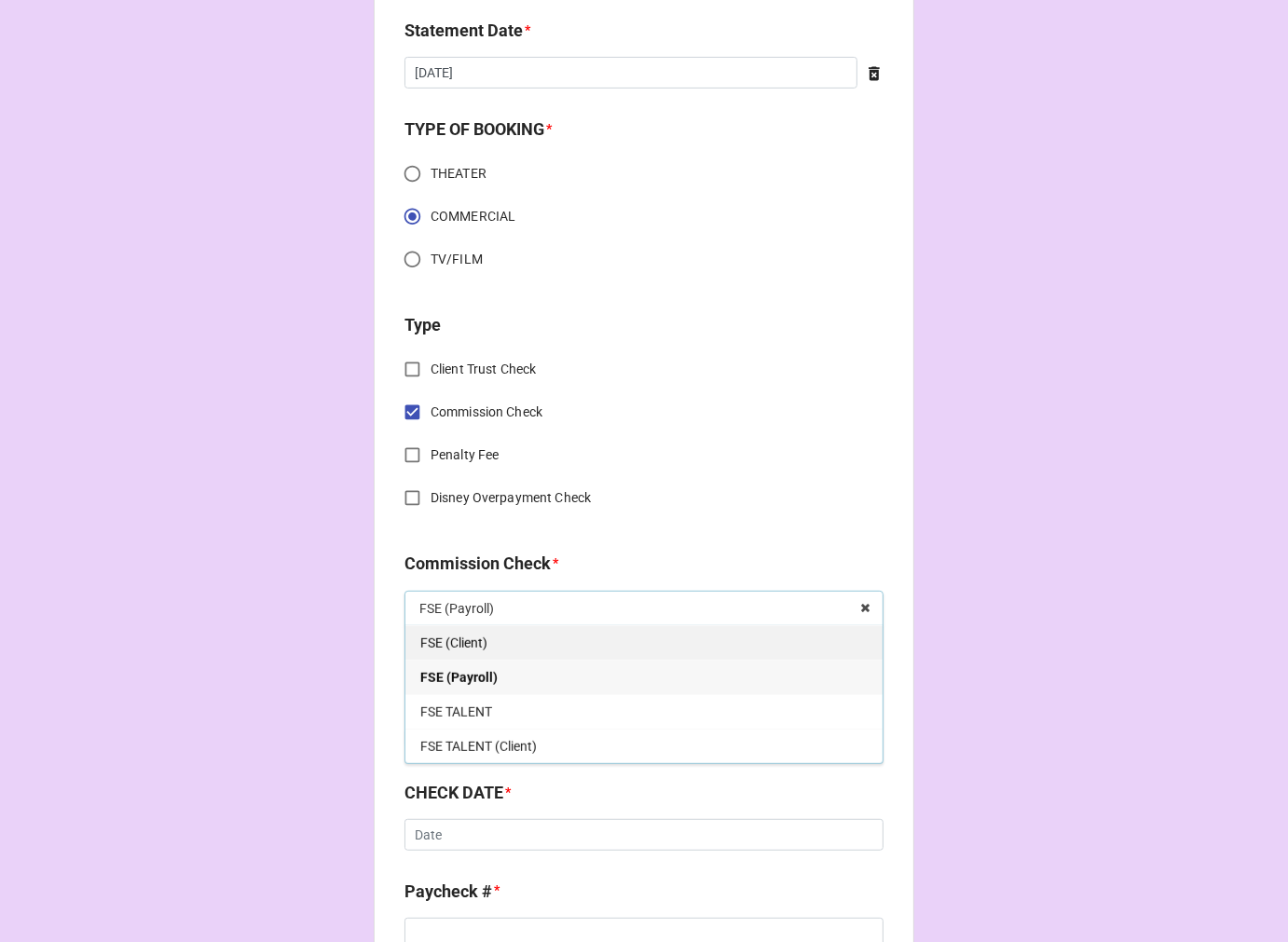
click at [448, 644] on span "FSE (Client)" at bounding box center [454, 642] width 67 height 14
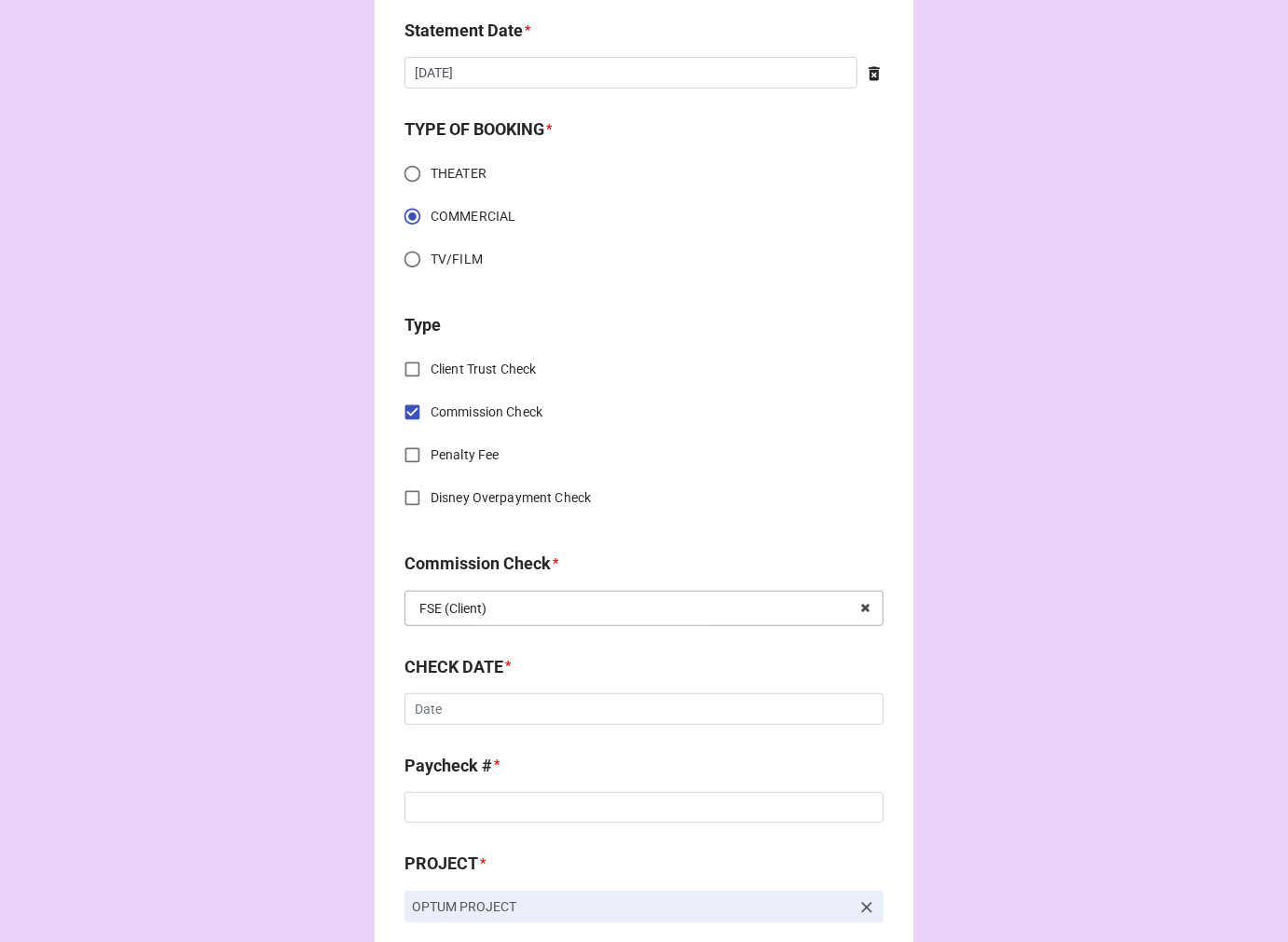
click at [498, 612] on input "text" at bounding box center [645, 608] width 477 height 34
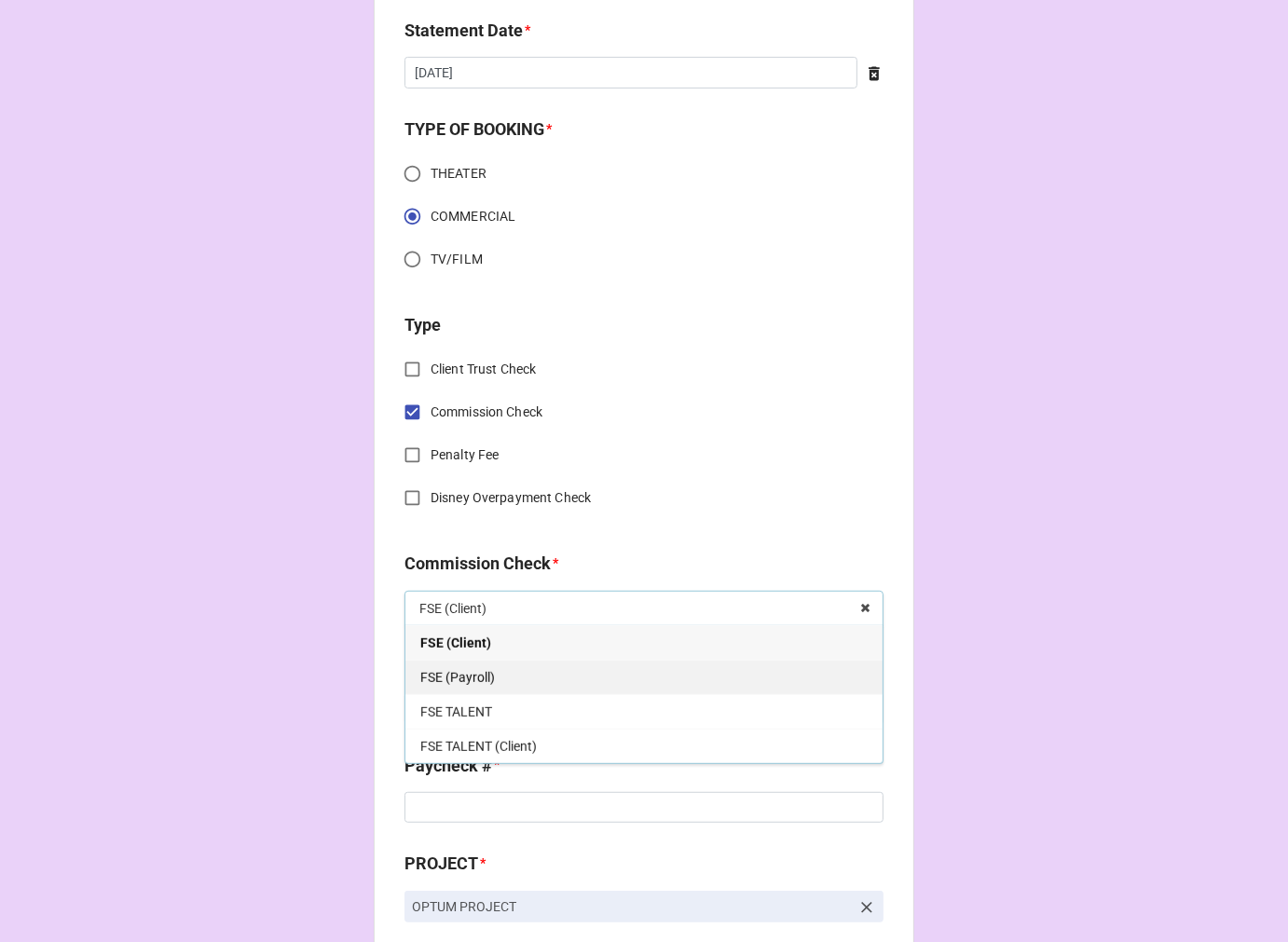
click at [478, 679] on span "FSE (Payroll)" at bounding box center [457, 677] width 74 height 14
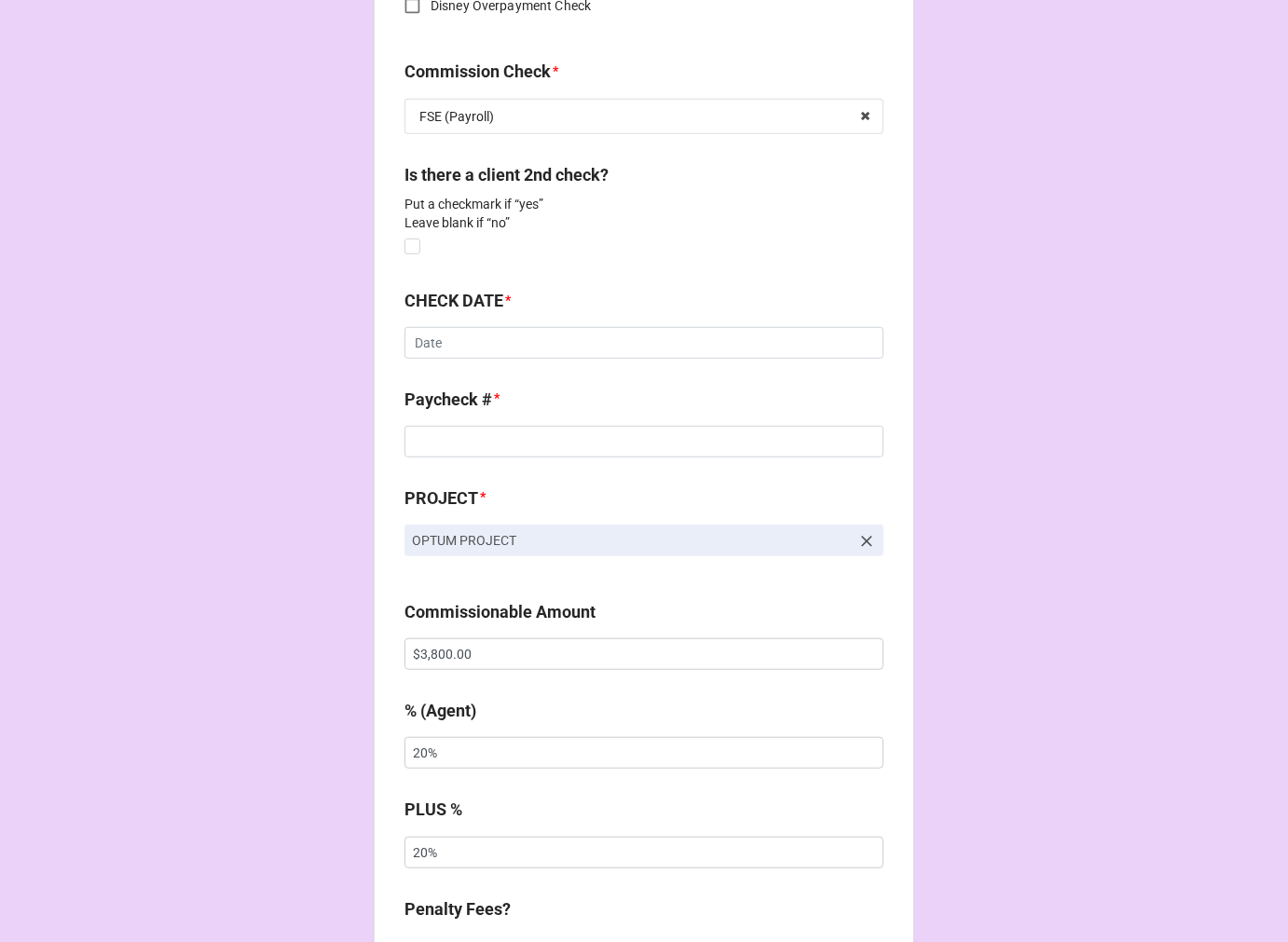
scroll to position [1036, 0]
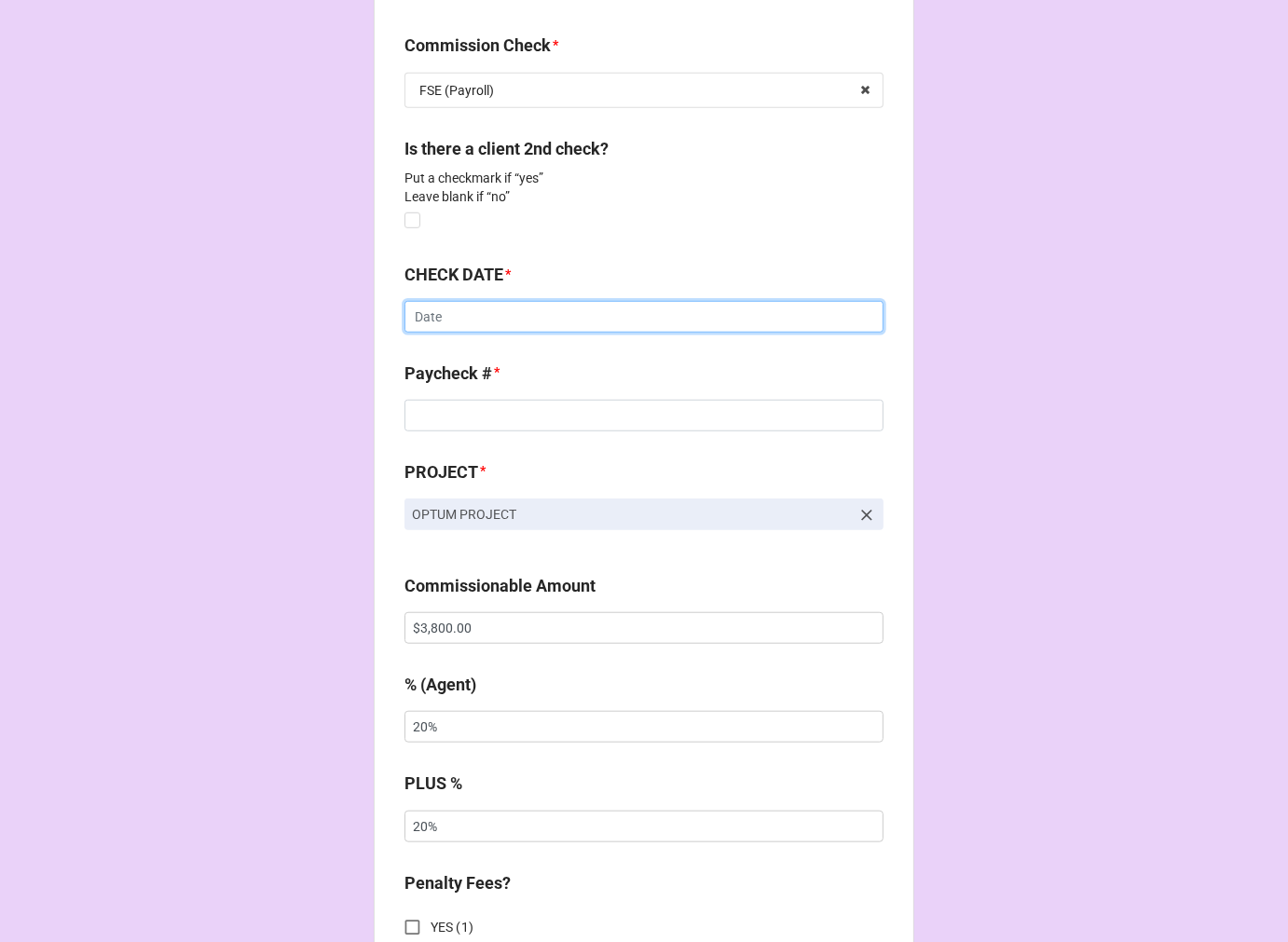
click at [460, 303] on input "text" at bounding box center [644, 316] width 479 height 32
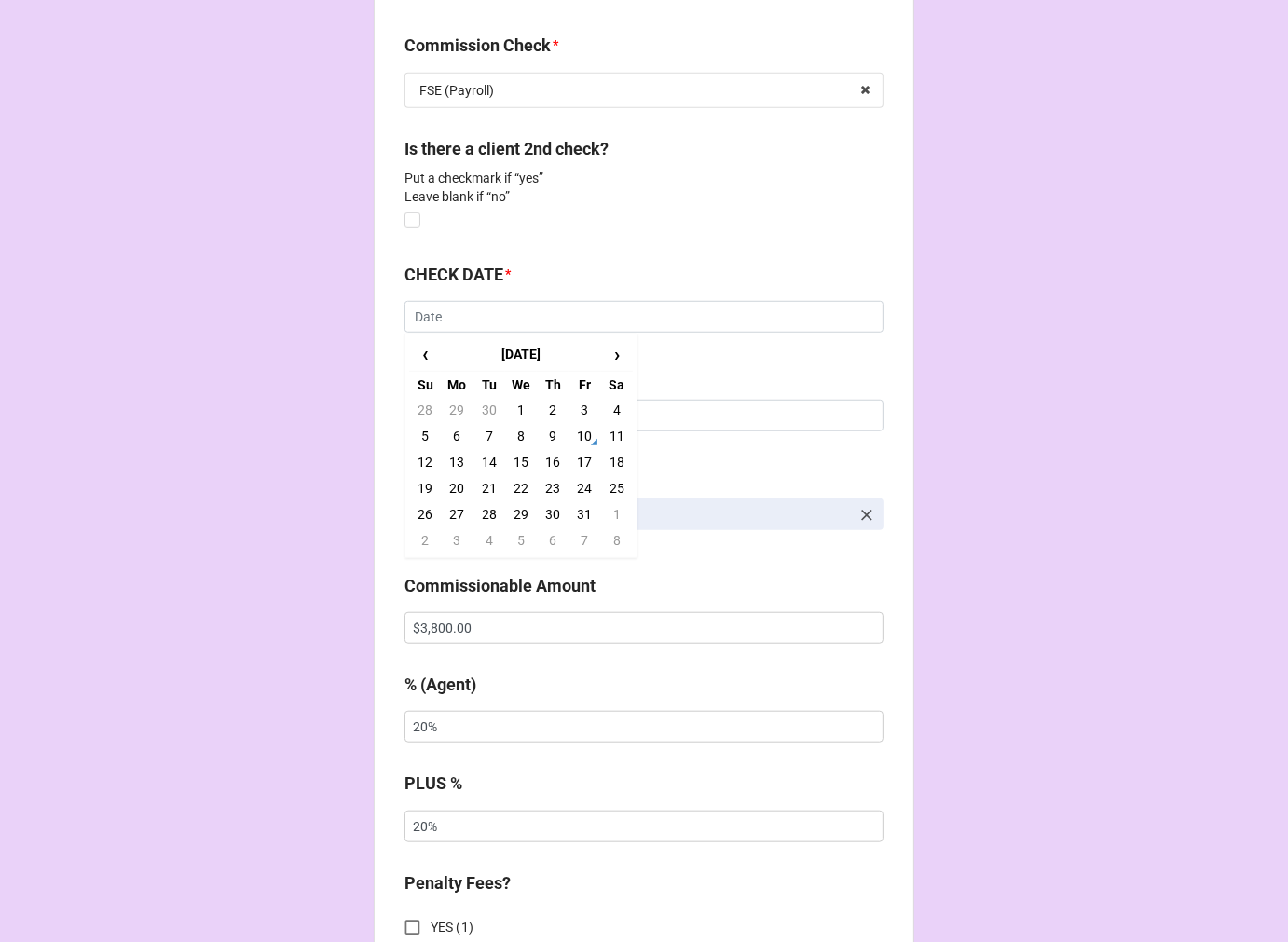
click at [578, 432] on td "10" at bounding box center [584, 436] width 32 height 26
type input "10/10/2025"
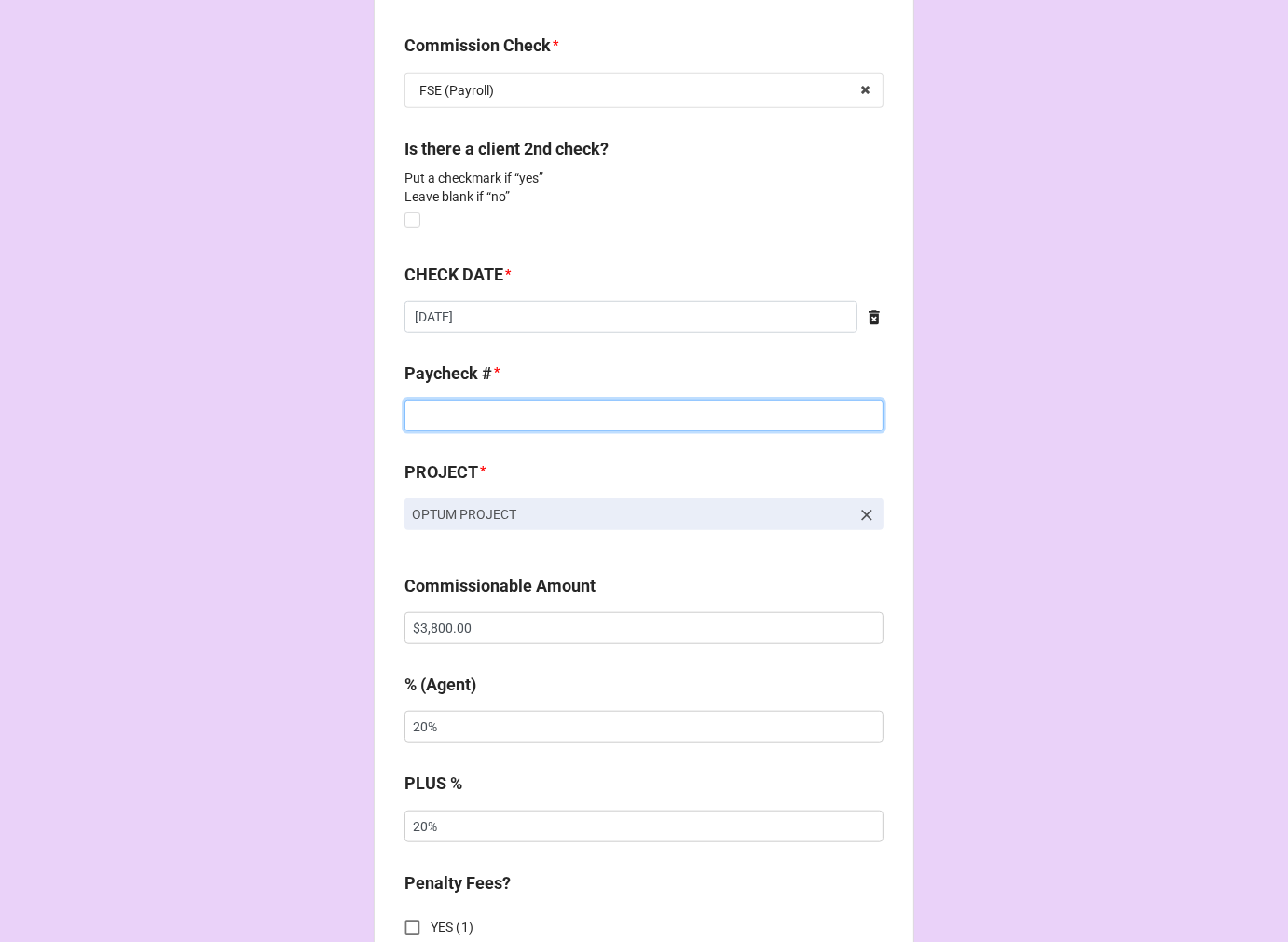
click at [436, 421] on input at bounding box center [644, 416] width 479 height 32
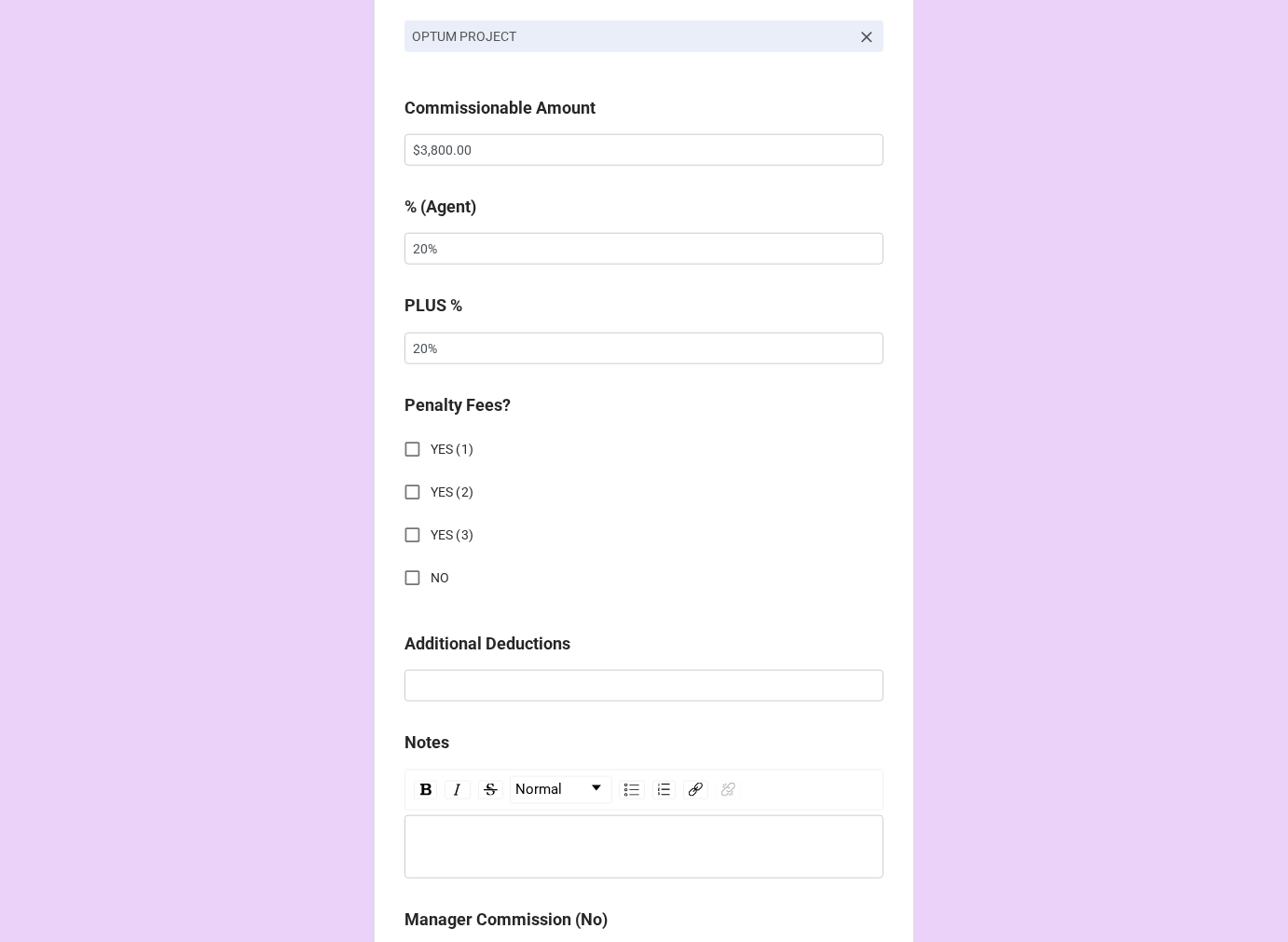
scroll to position [1553, 0]
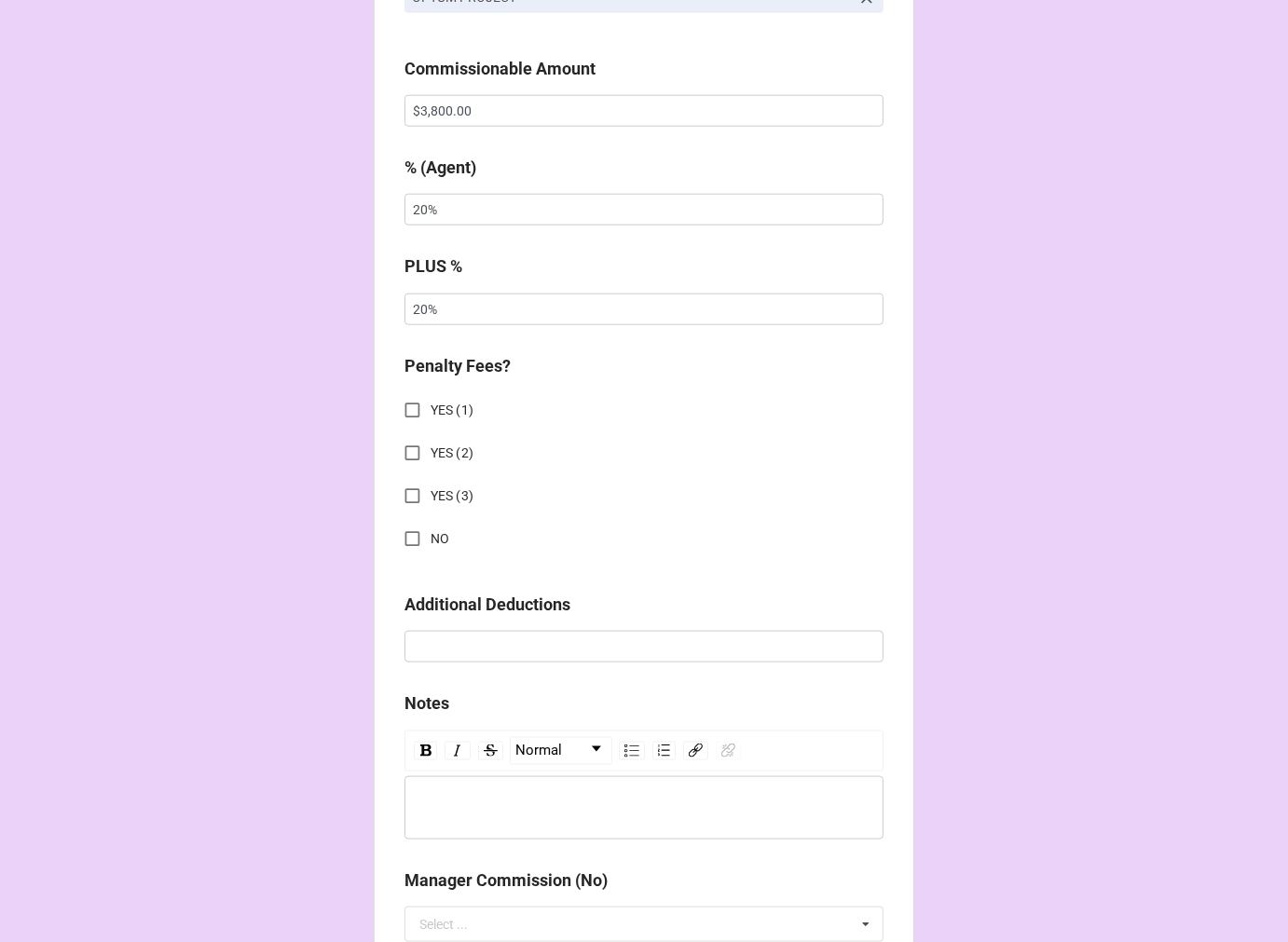
type input "DIRECT DEPOSIT"
click at [408, 535] on input "NO" at bounding box center [413, 539] width 37 height 37
checkbox input "true"
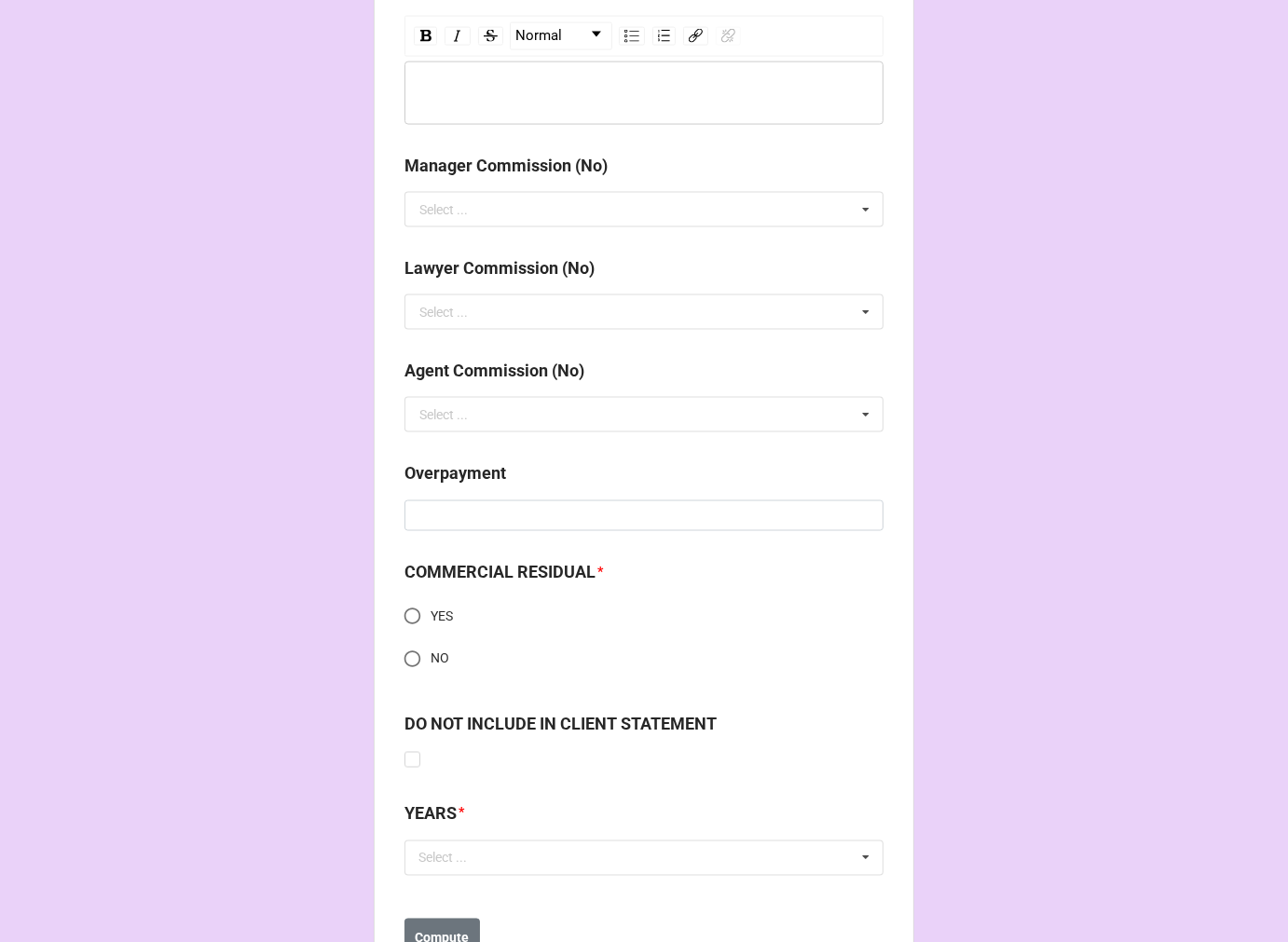
scroll to position [2344, 0]
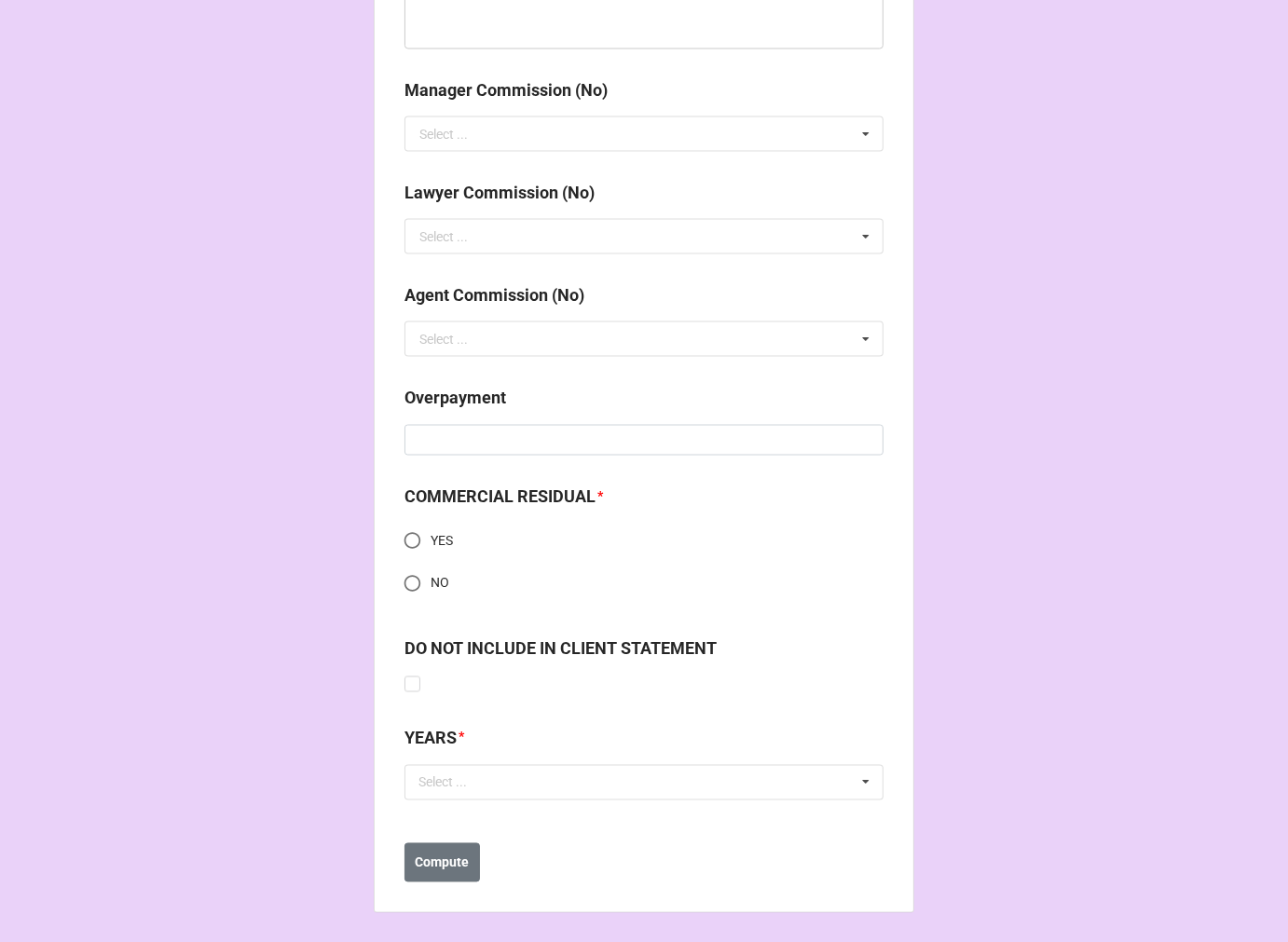
click at [404, 580] on input "NO" at bounding box center [413, 584] width 37 height 37
radio input "true"
click at [468, 786] on div "Select ..." at bounding box center [453, 783] width 80 height 21
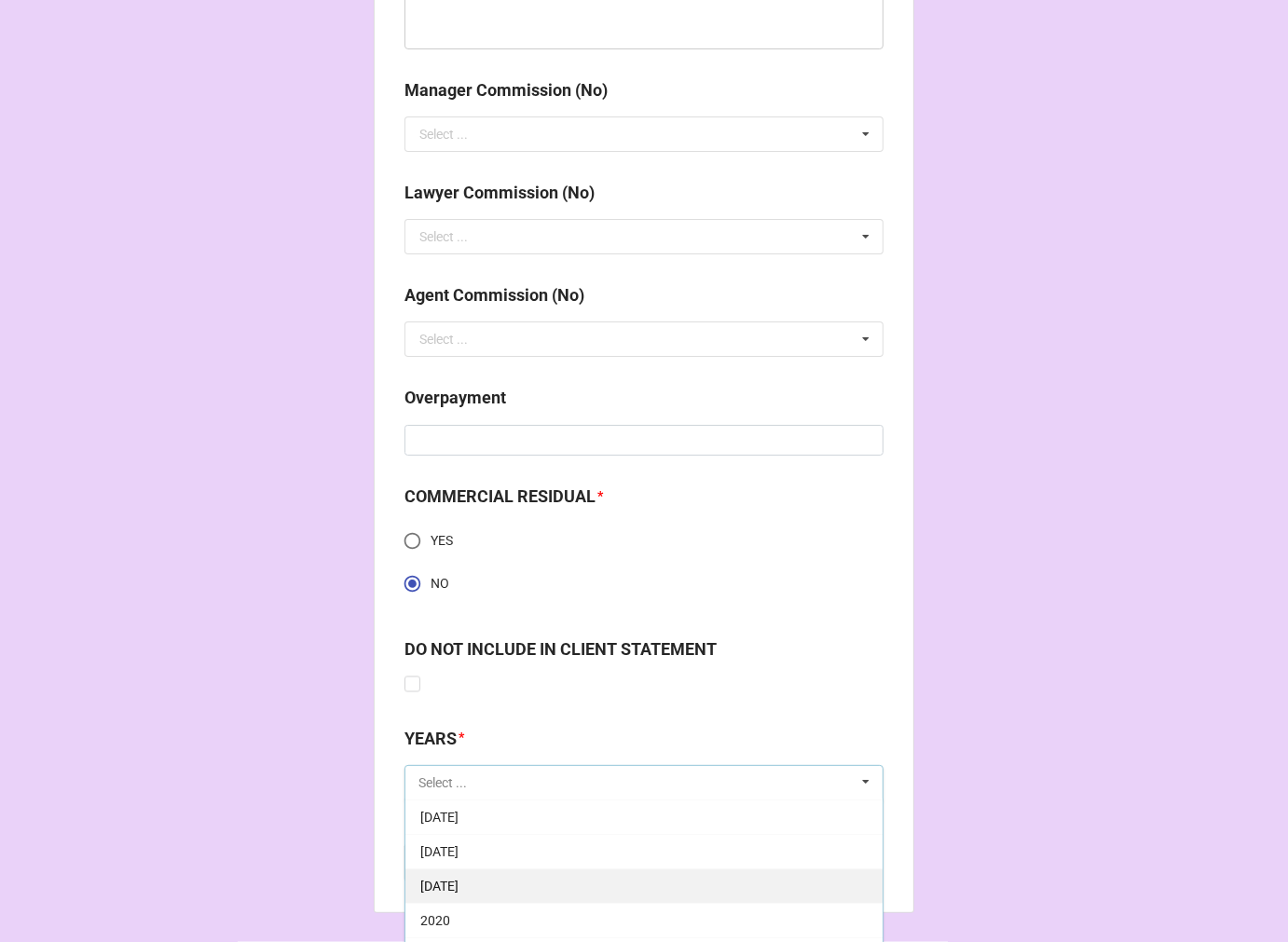
scroll to position [207, 0]
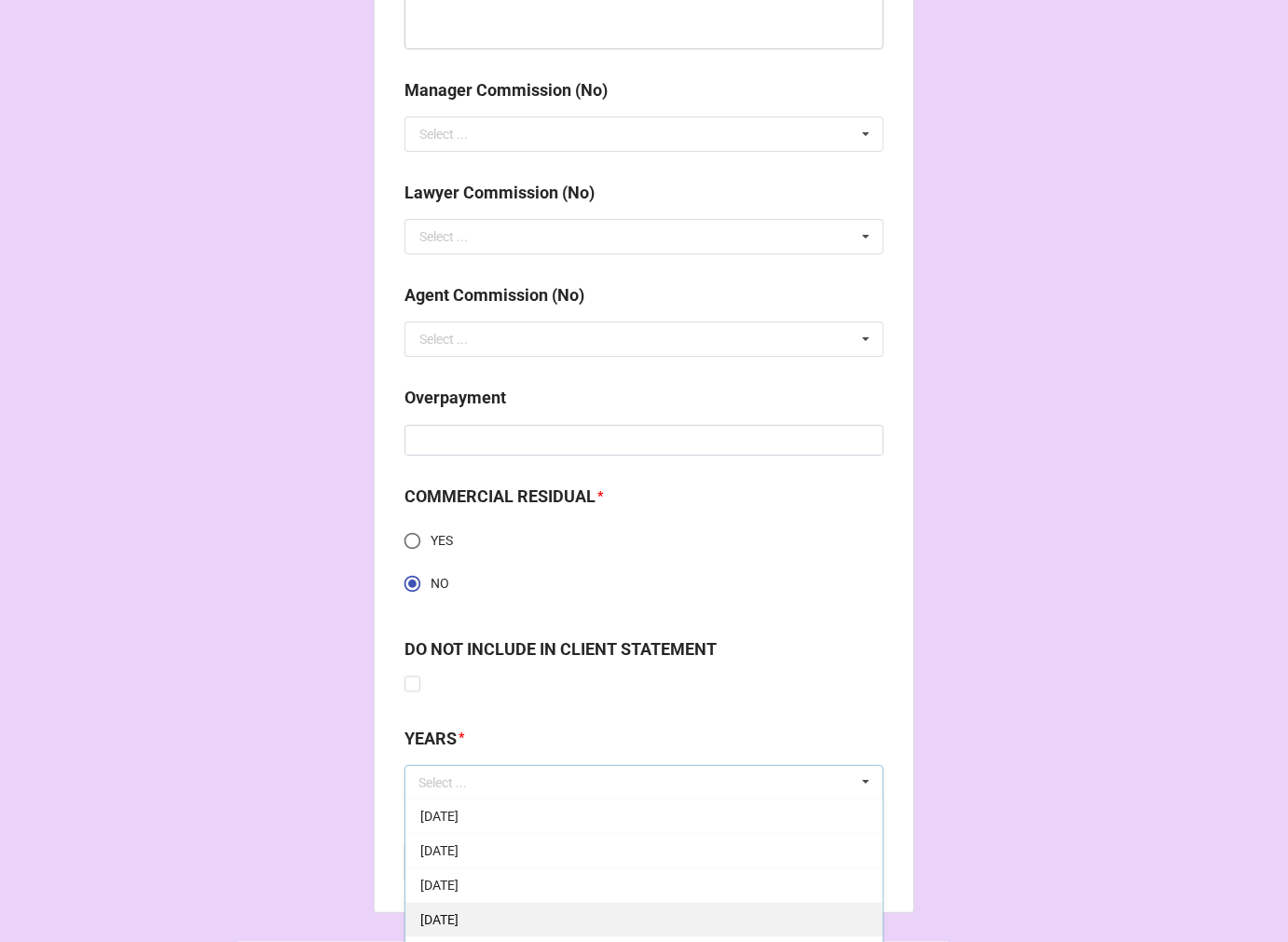
click at [459, 914] on span "10-October 2025" at bounding box center [440, 920] width 39 height 14
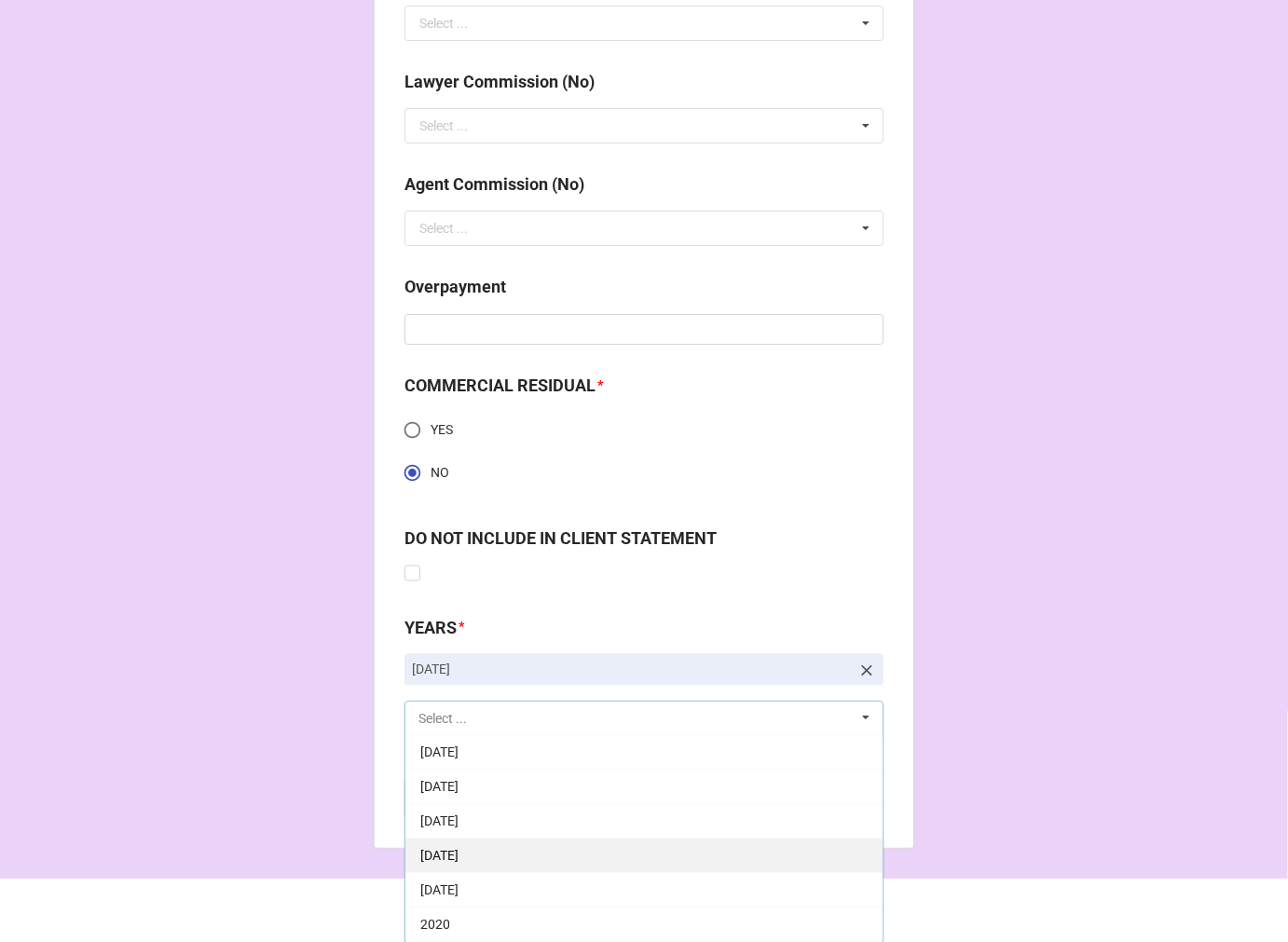
scroll to position [2456, 0]
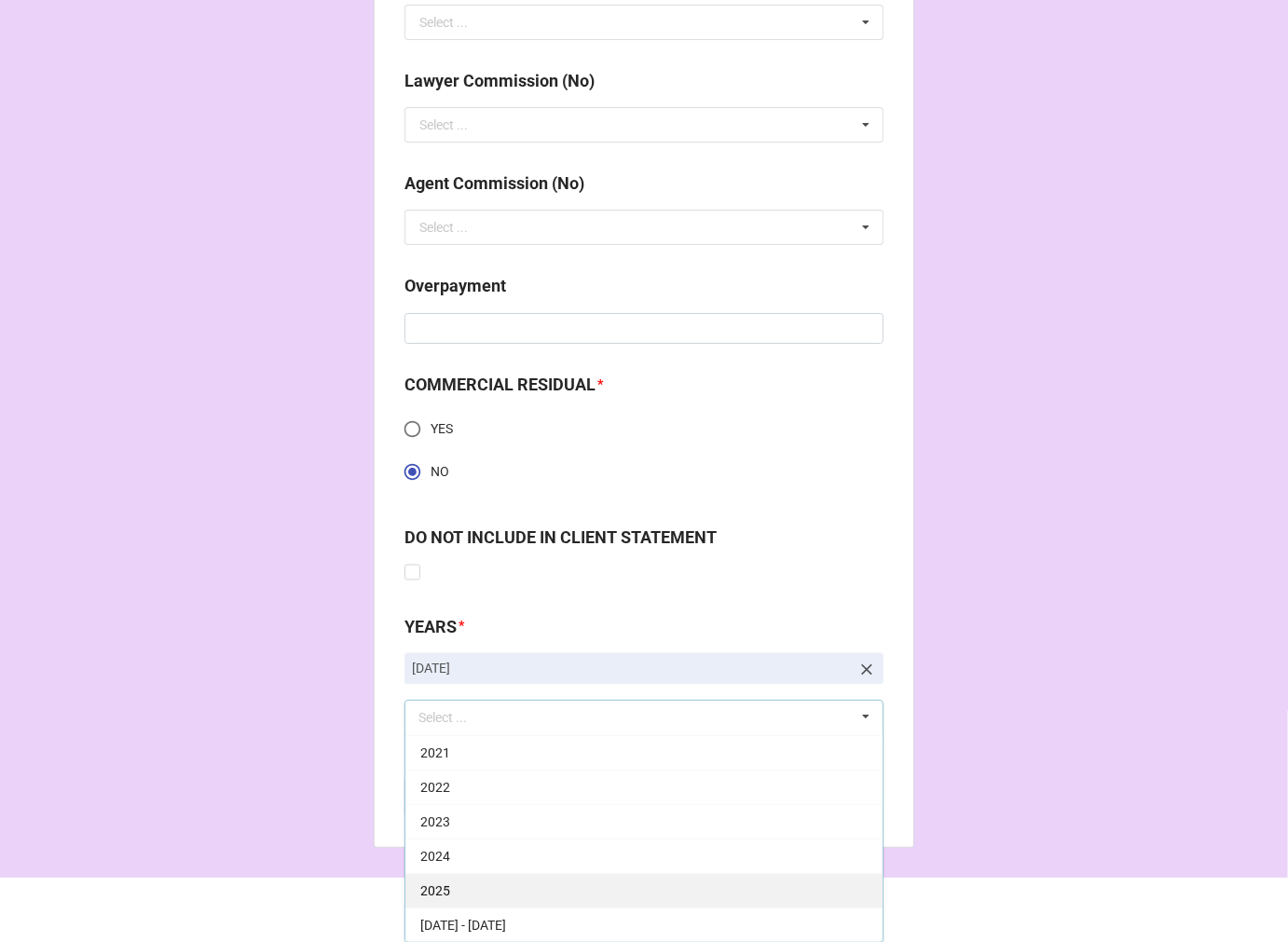
click at [490, 886] on div "2025" at bounding box center [644, 891] width 477 height 35
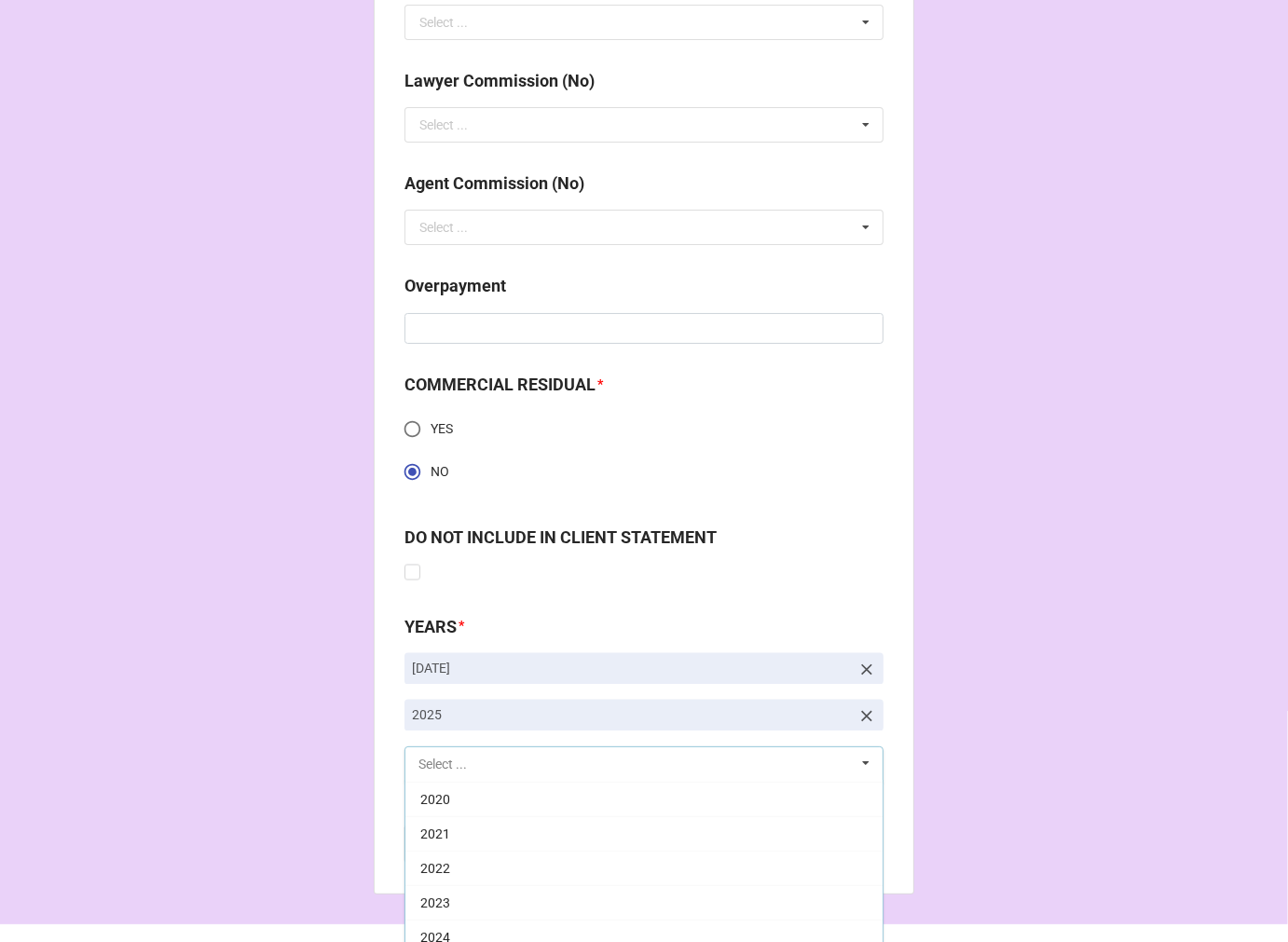
scroll to position [379, 0]
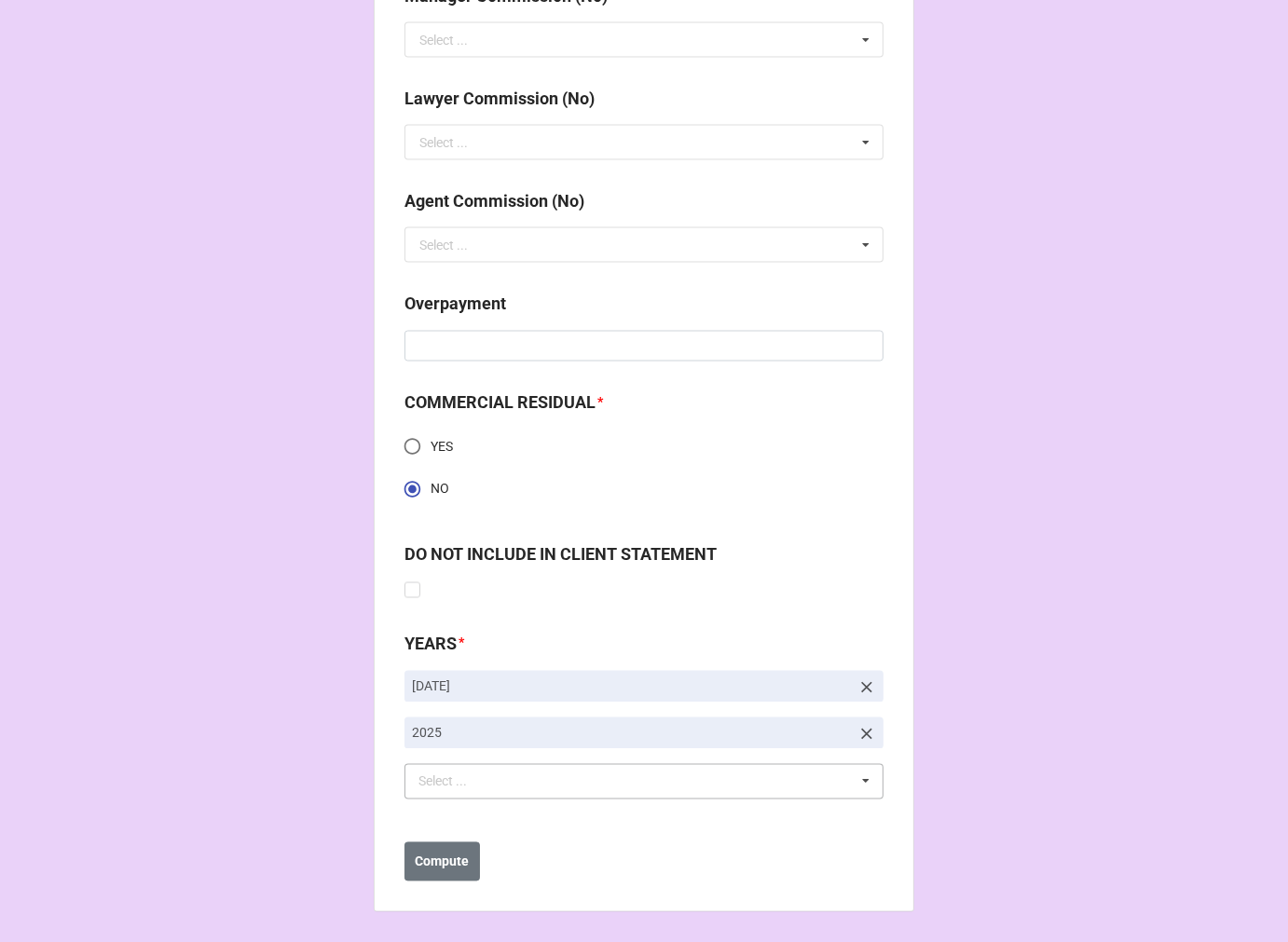
scroll to position [2436, 0]
click at [458, 870] on b "Compute" at bounding box center [443, 864] width 54 height 19
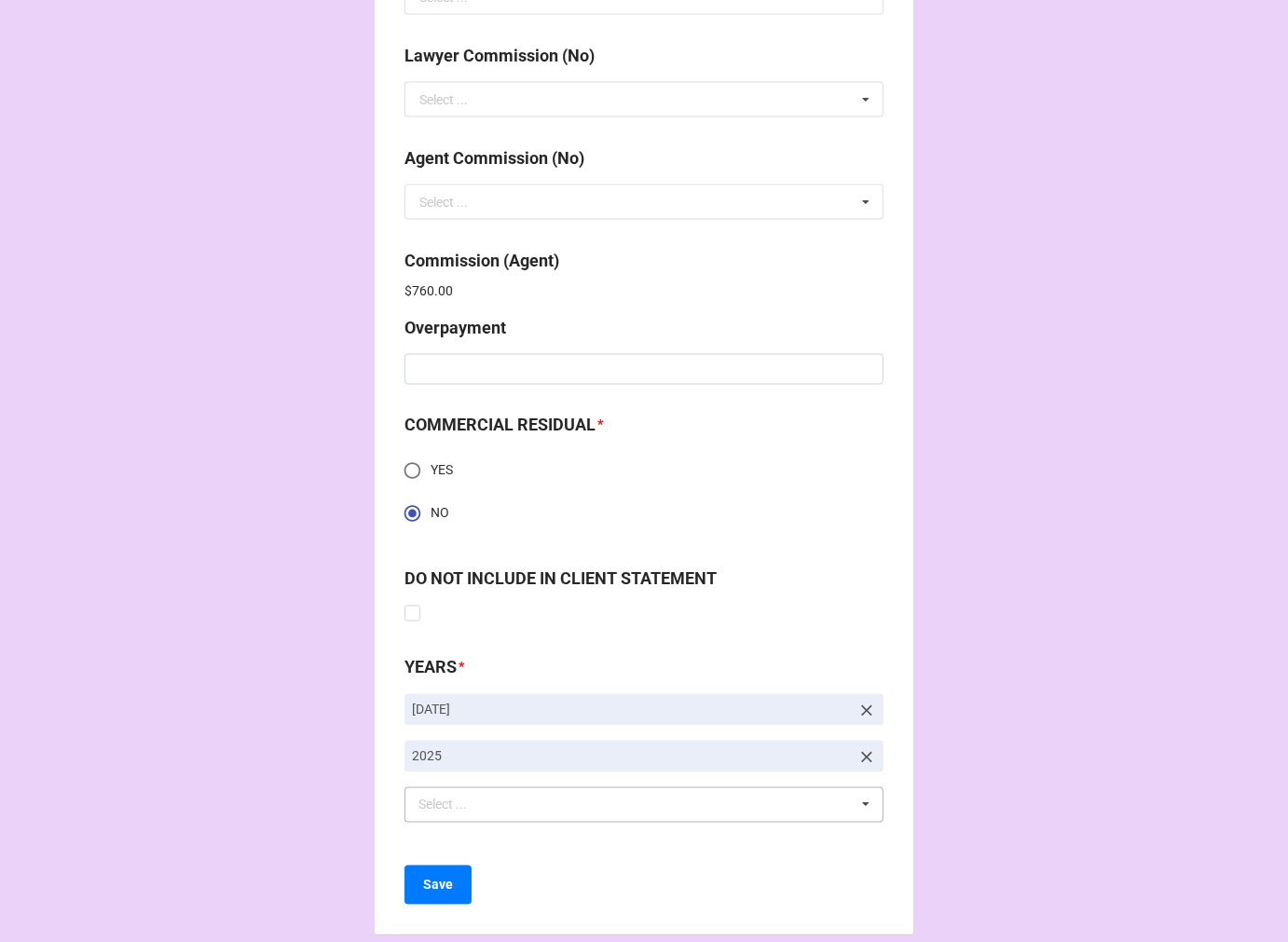
scroll to position [2503, 0]
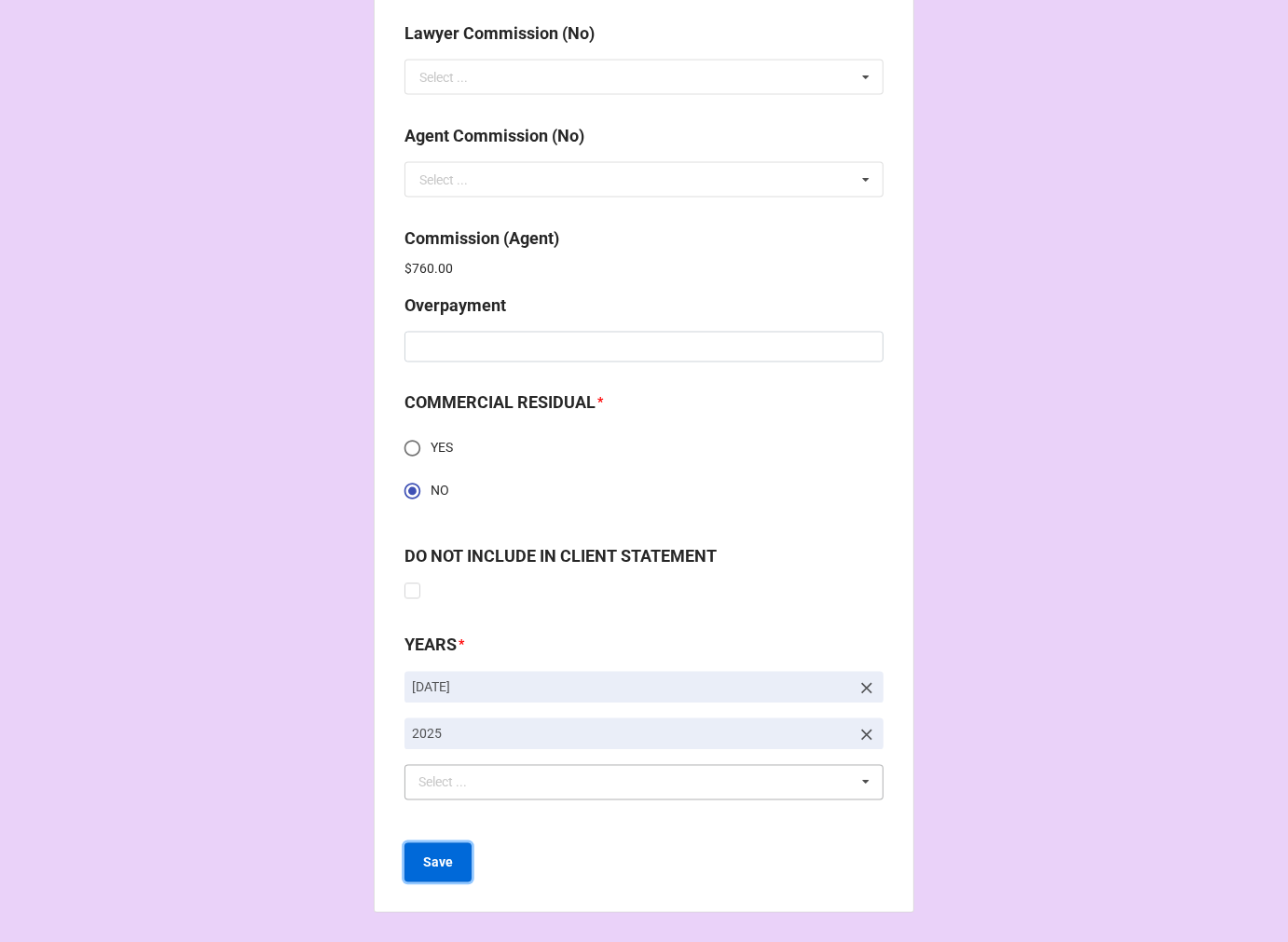
click at [435, 872] on button "Save" at bounding box center [439, 863] width 67 height 40
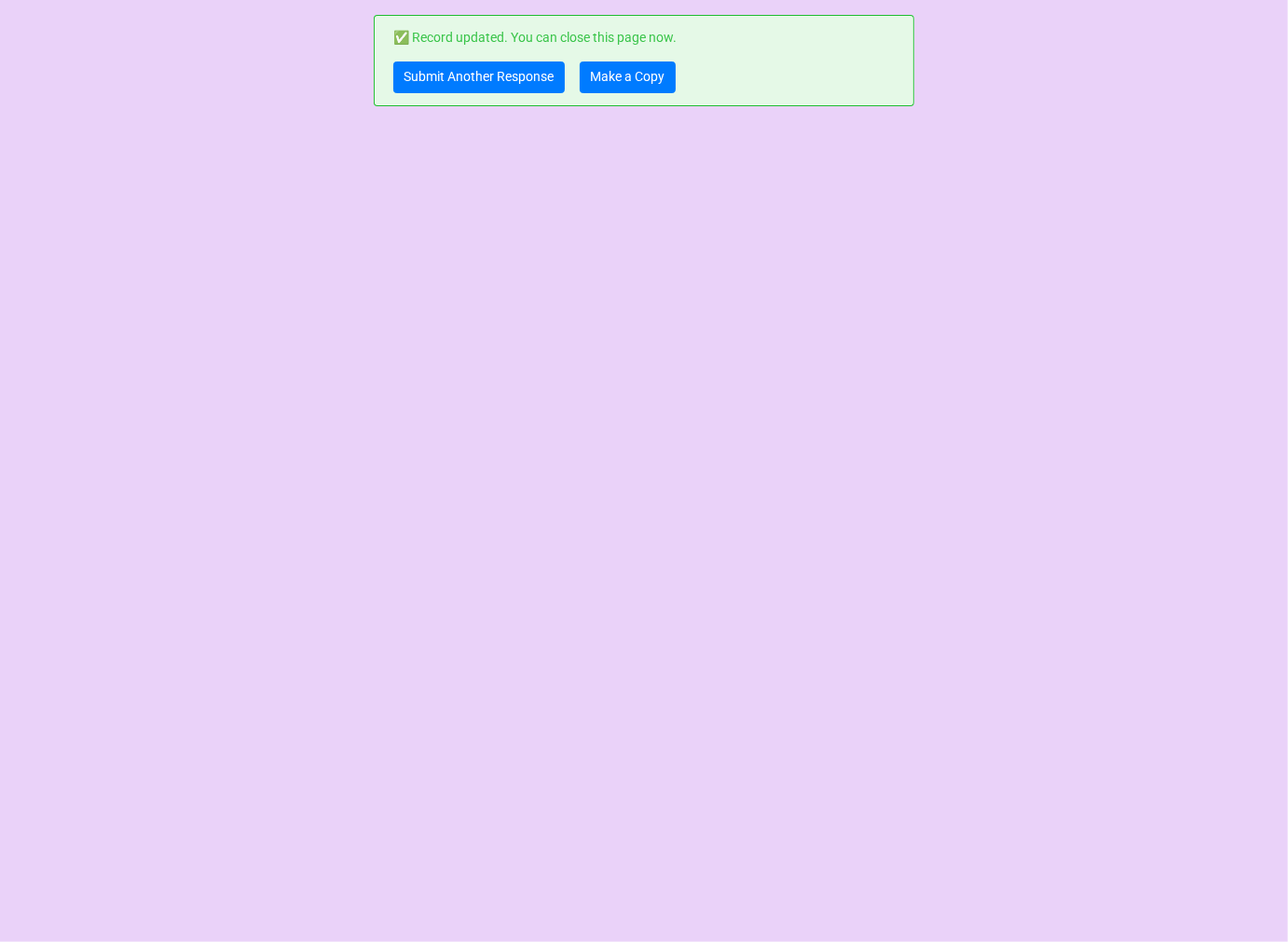
scroll to position [0, 0]
